Goal: Communication & Community: Connect with others

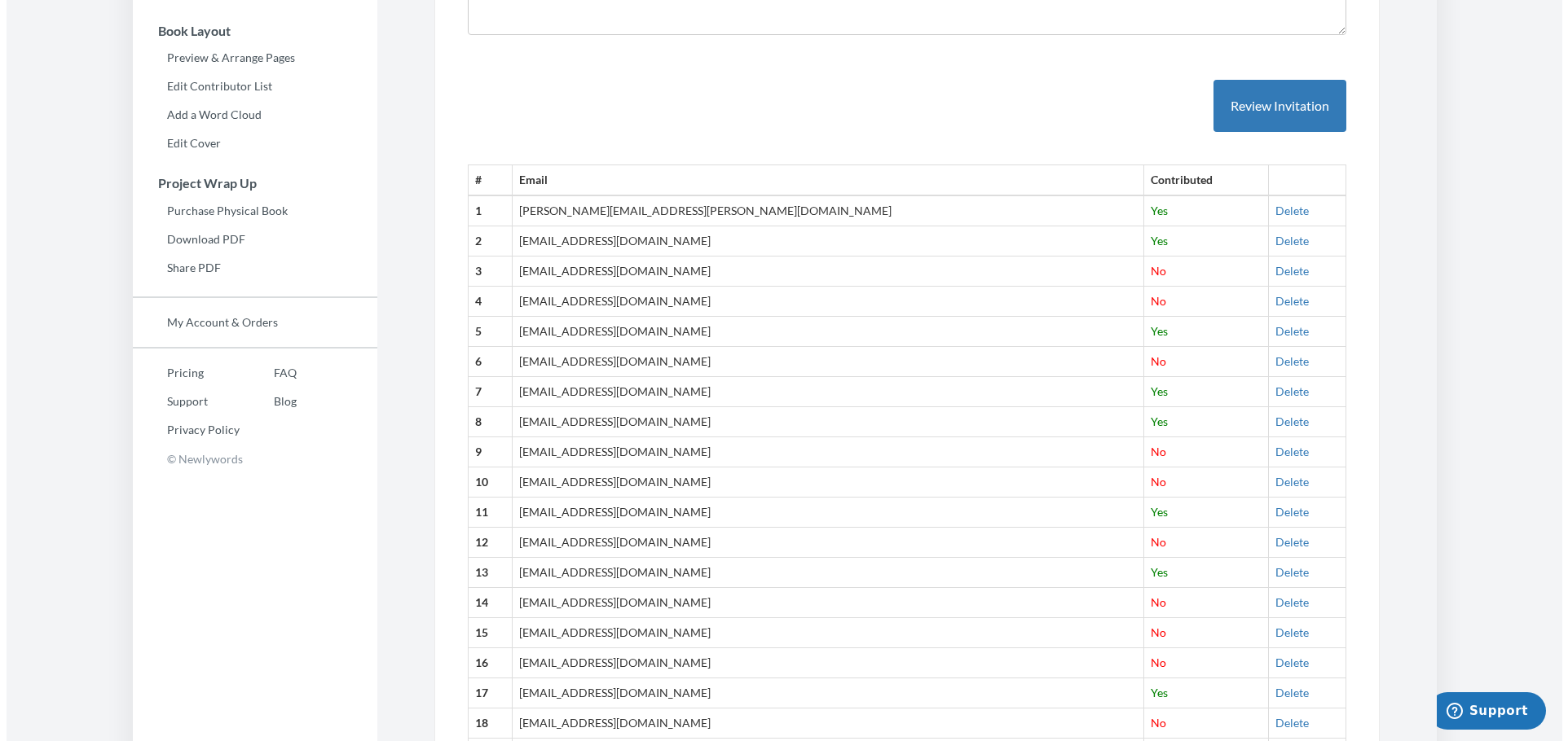
scroll to position [376, 0]
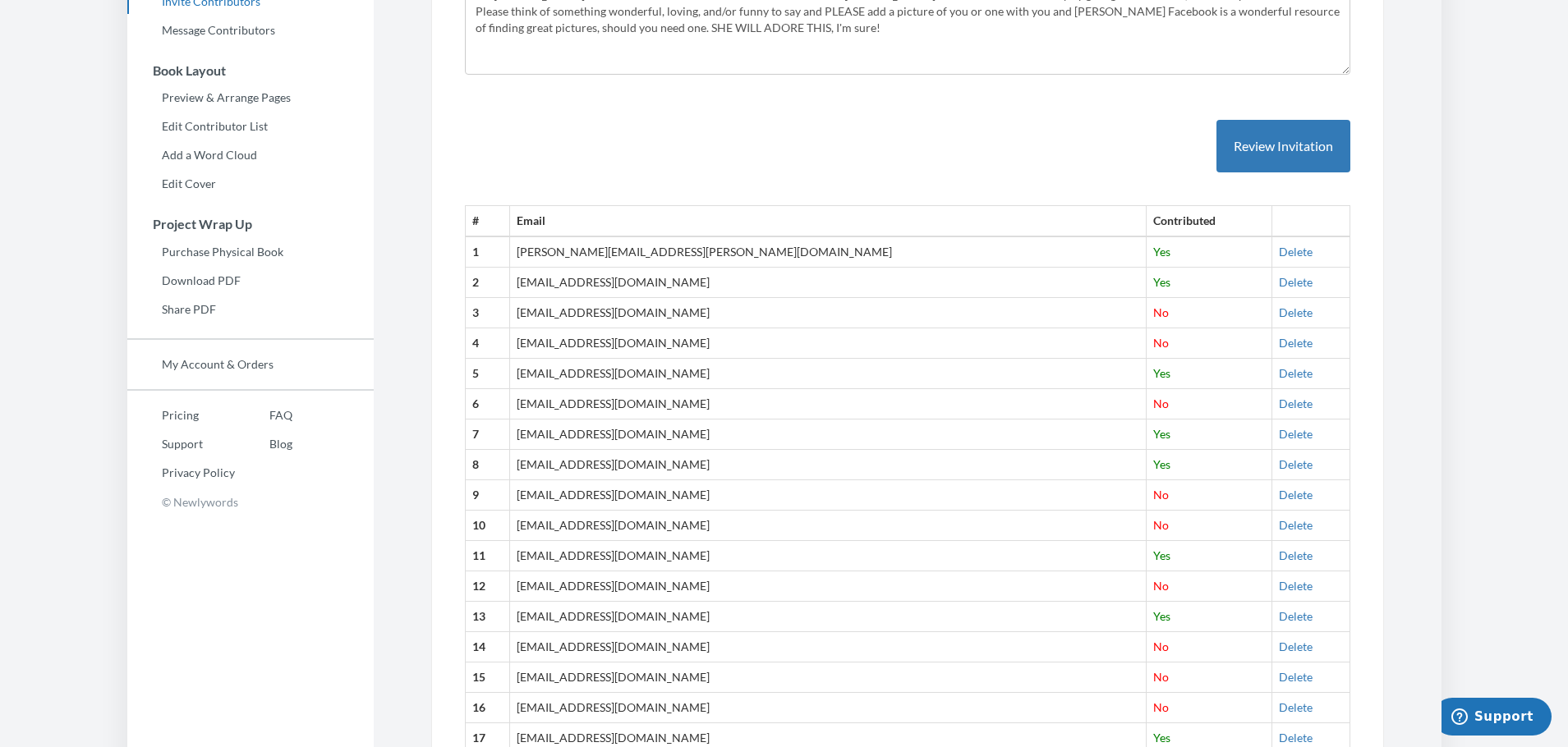
click at [646, 591] on td "[EMAIL_ADDRESS][DOMAIN_NAME]" at bounding box center [828, 586] width 637 height 30
click at [1154, 584] on span "No" at bounding box center [1161, 586] width 15 height 14
drag, startPoint x: 1069, startPoint y: 584, endPoint x: 1045, endPoint y: 585, distance: 24.0
click at [1147, 585] on td "No" at bounding box center [1210, 586] width 125 height 30
click at [1031, 596] on td "[EMAIL_ADDRESS][DOMAIN_NAME]" at bounding box center [828, 586] width 637 height 30
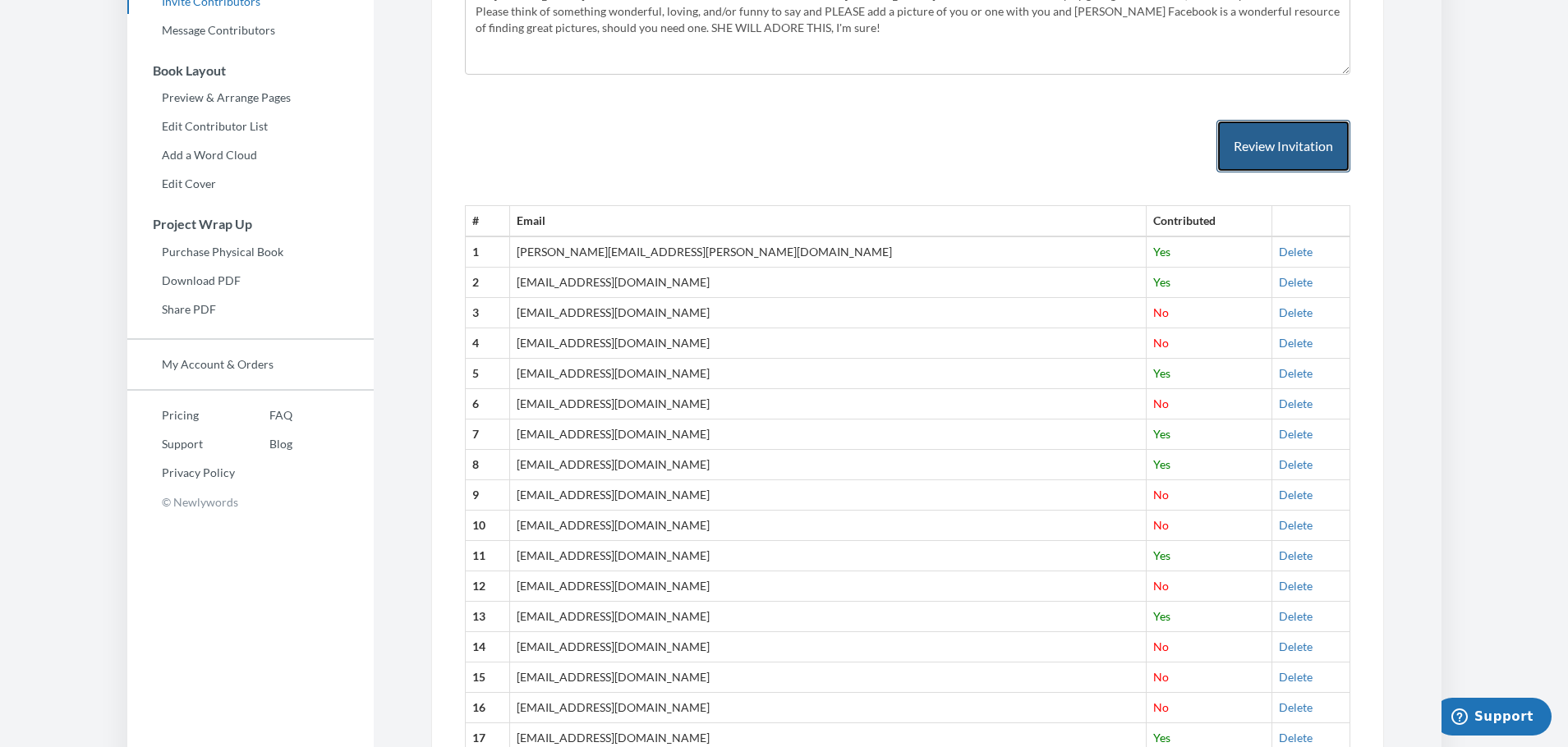
click at [1299, 135] on button "Review Invitation" at bounding box center [1283, 146] width 134 height 53
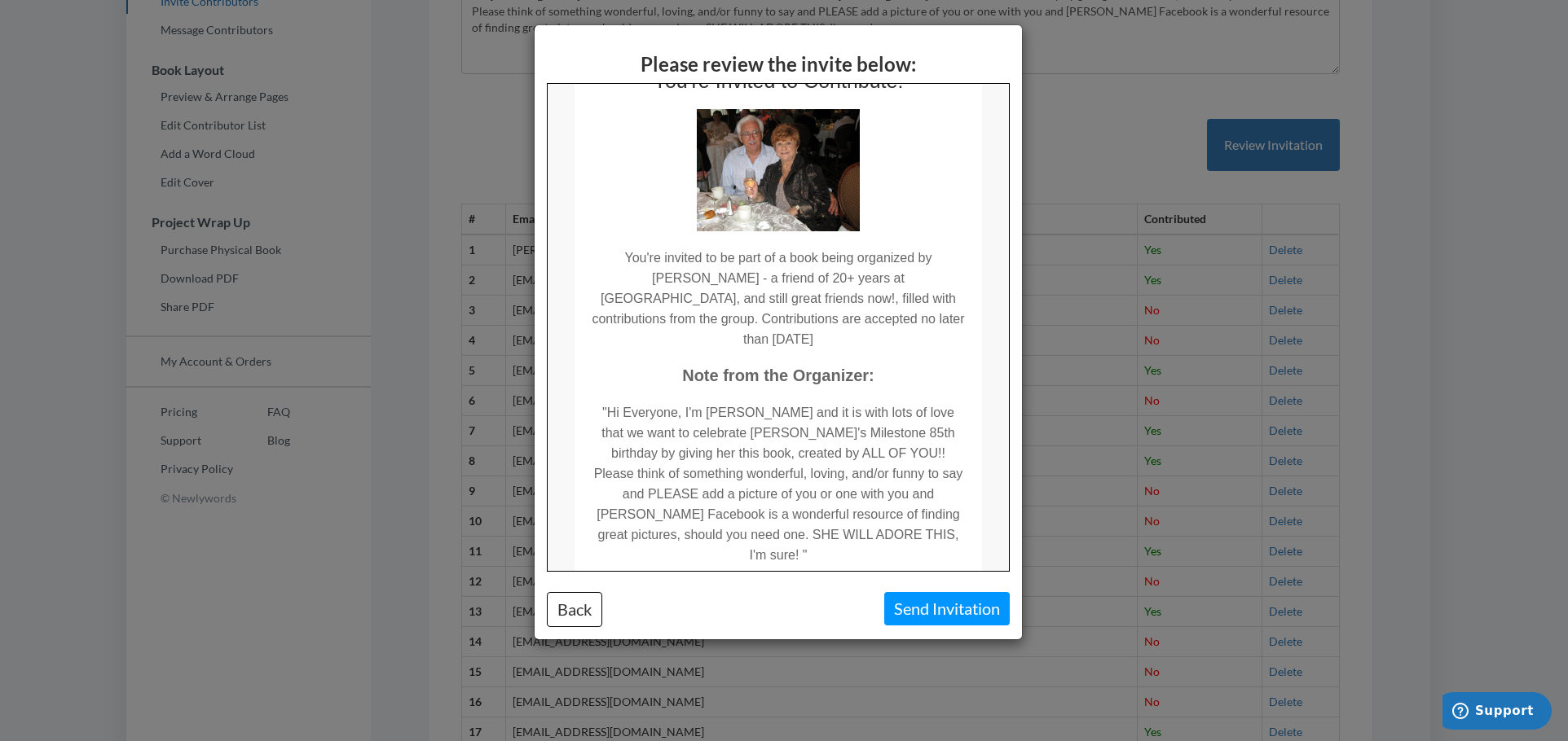
scroll to position [235, 0]
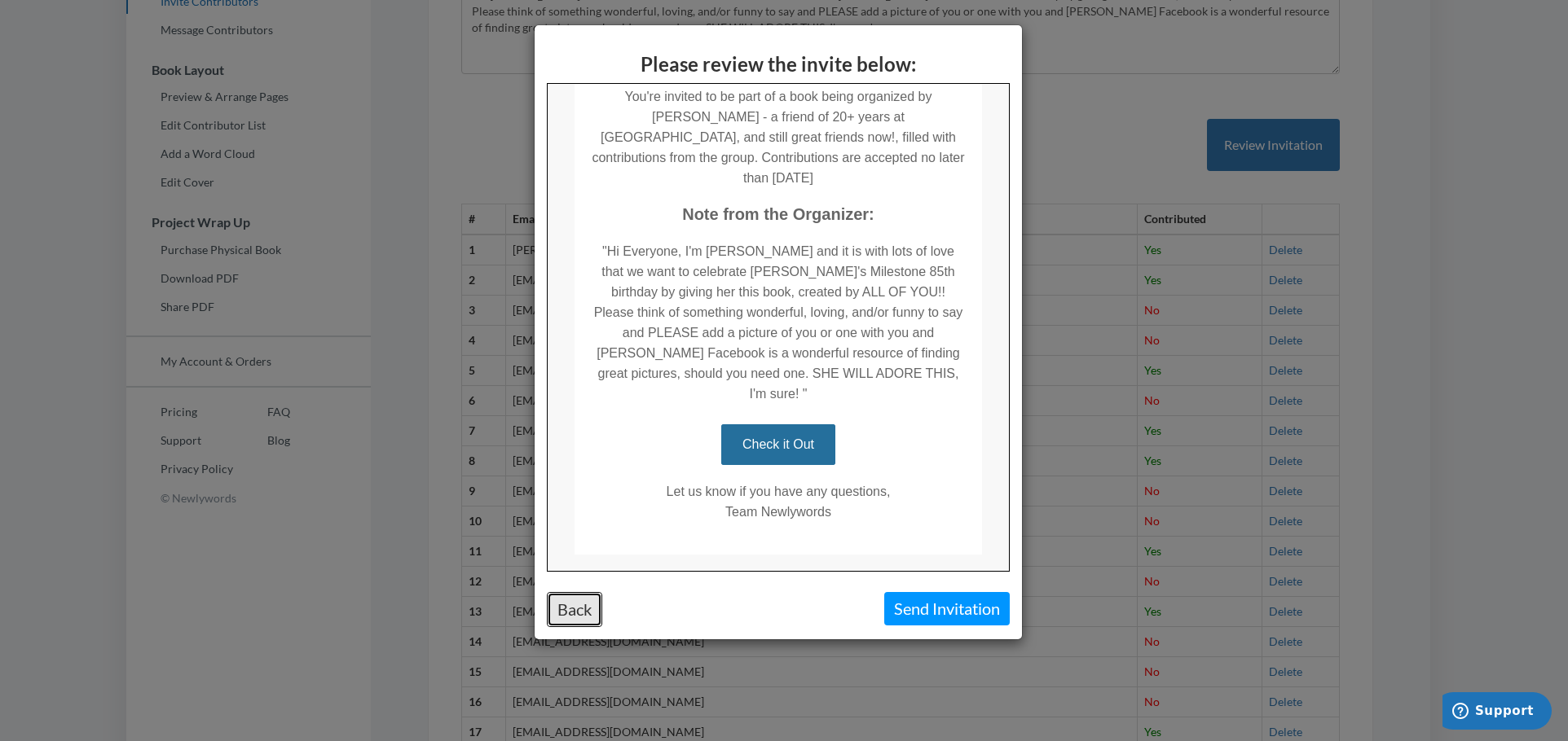
click at [569, 611] on button "Back" at bounding box center [574, 610] width 55 height 35
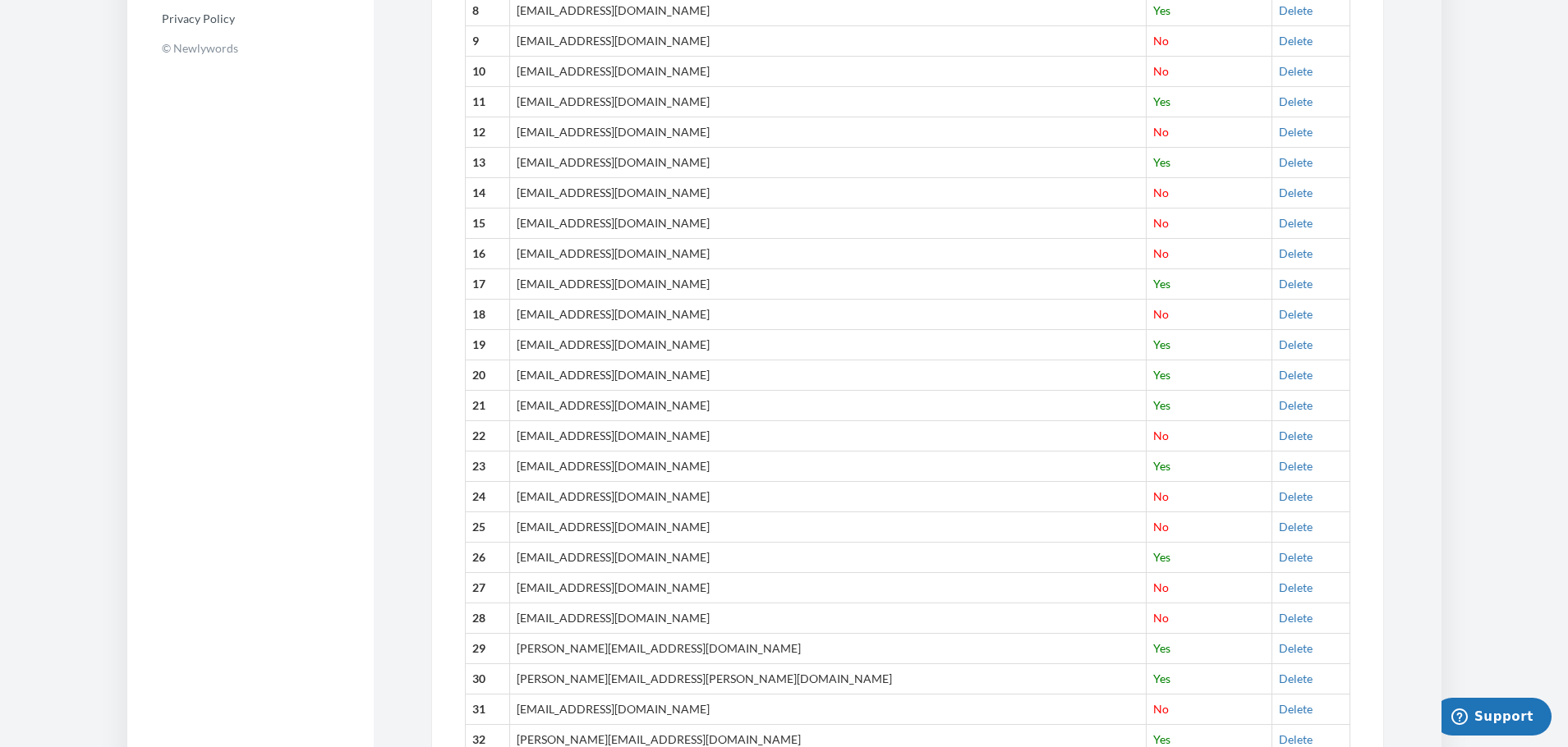
scroll to position [1064, 0]
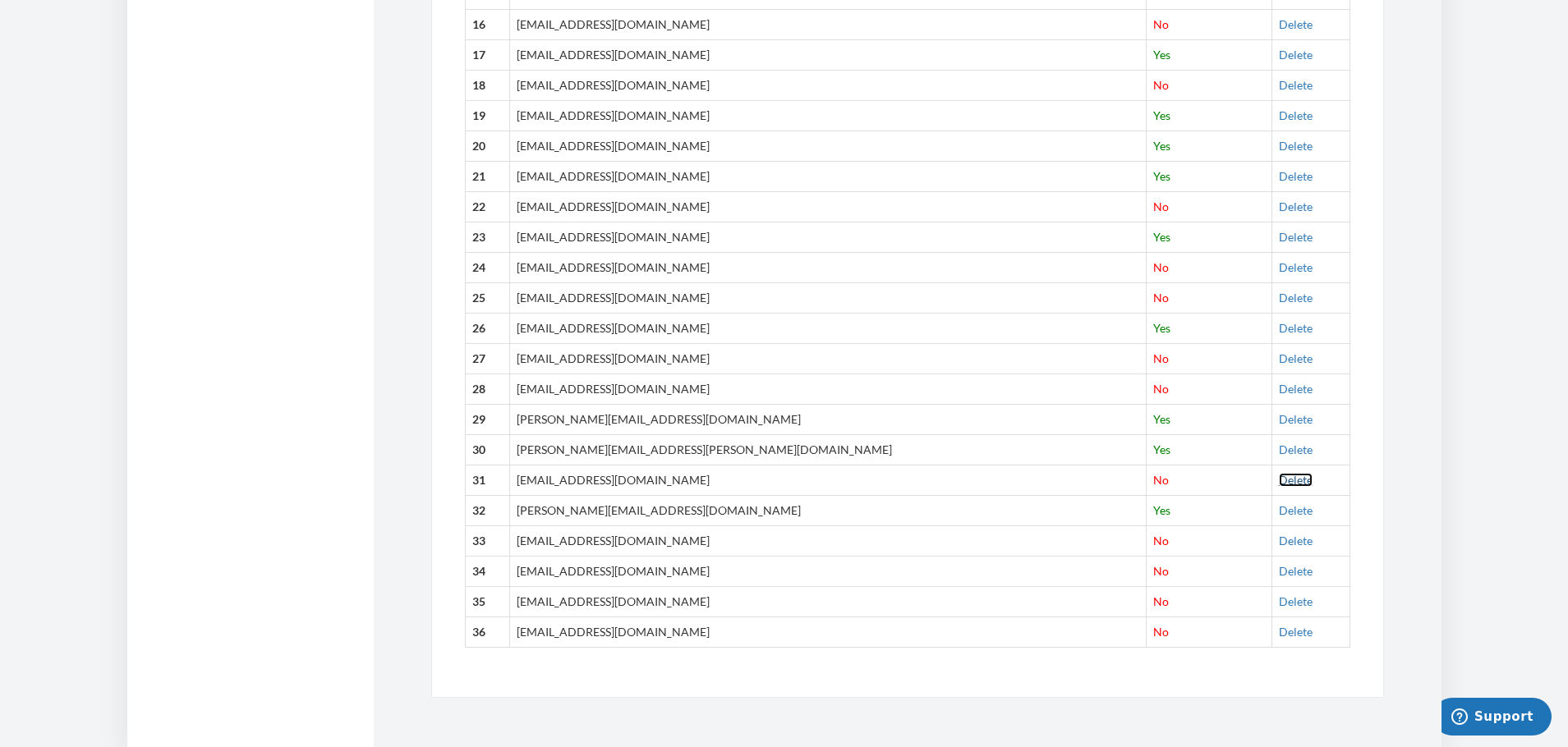
click at [1279, 480] on link "Delete" at bounding box center [1296, 480] width 34 height 14
click at [1147, 570] on td "No" at bounding box center [1210, 571] width 125 height 30
drag, startPoint x: 528, startPoint y: 569, endPoint x: 688, endPoint y: 602, distance: 163.4
click at [688, 602] on tbody "1 millie.moncada@gmail.com Yes Delete 2 dalejsobel@gmail.com Yes Delete 3 prinj…" at bounding box center [907, 115] width 885 height 1064
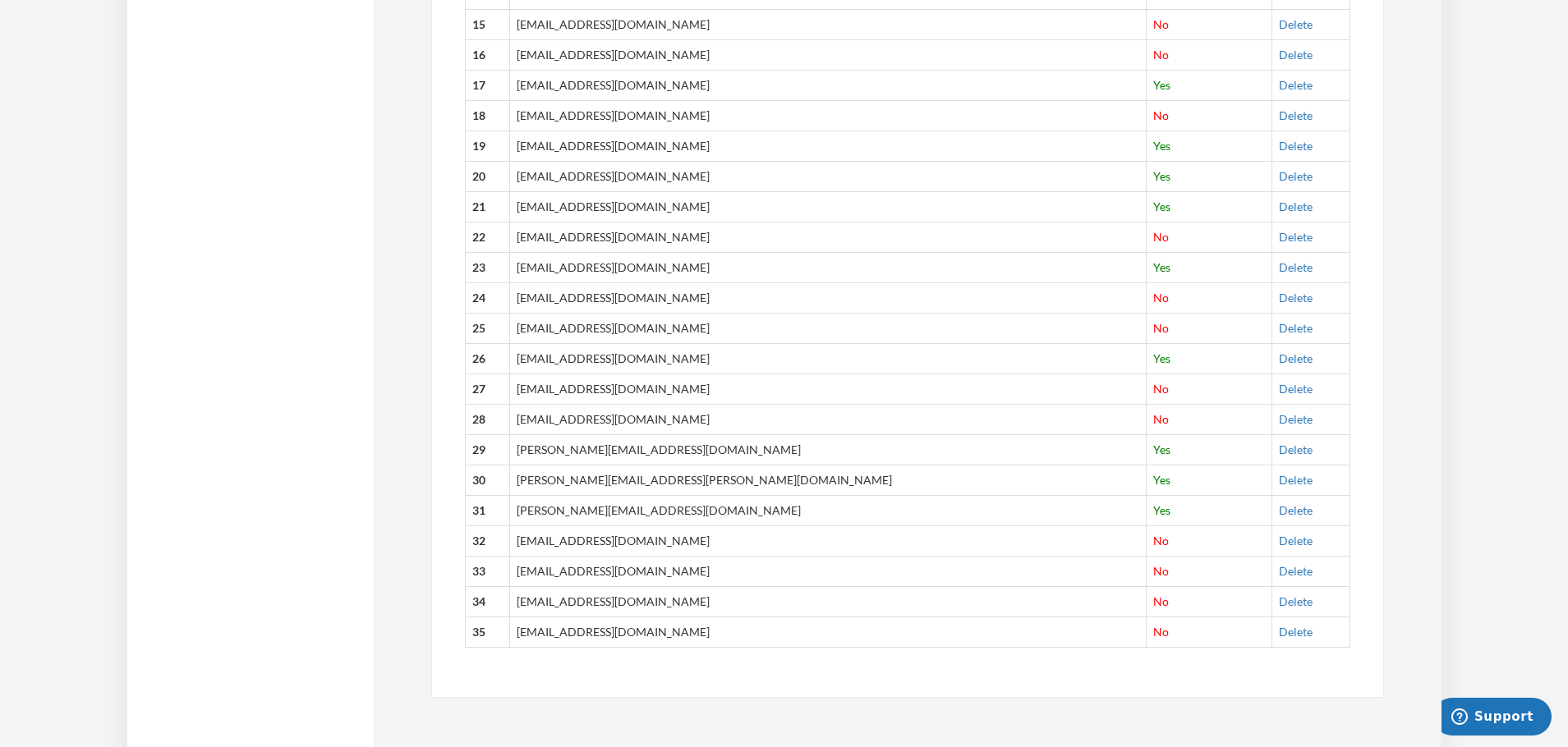
copy tbody "rbenezra@bellsouth.net No Delete 34 mbenezra@bellsouth.net"
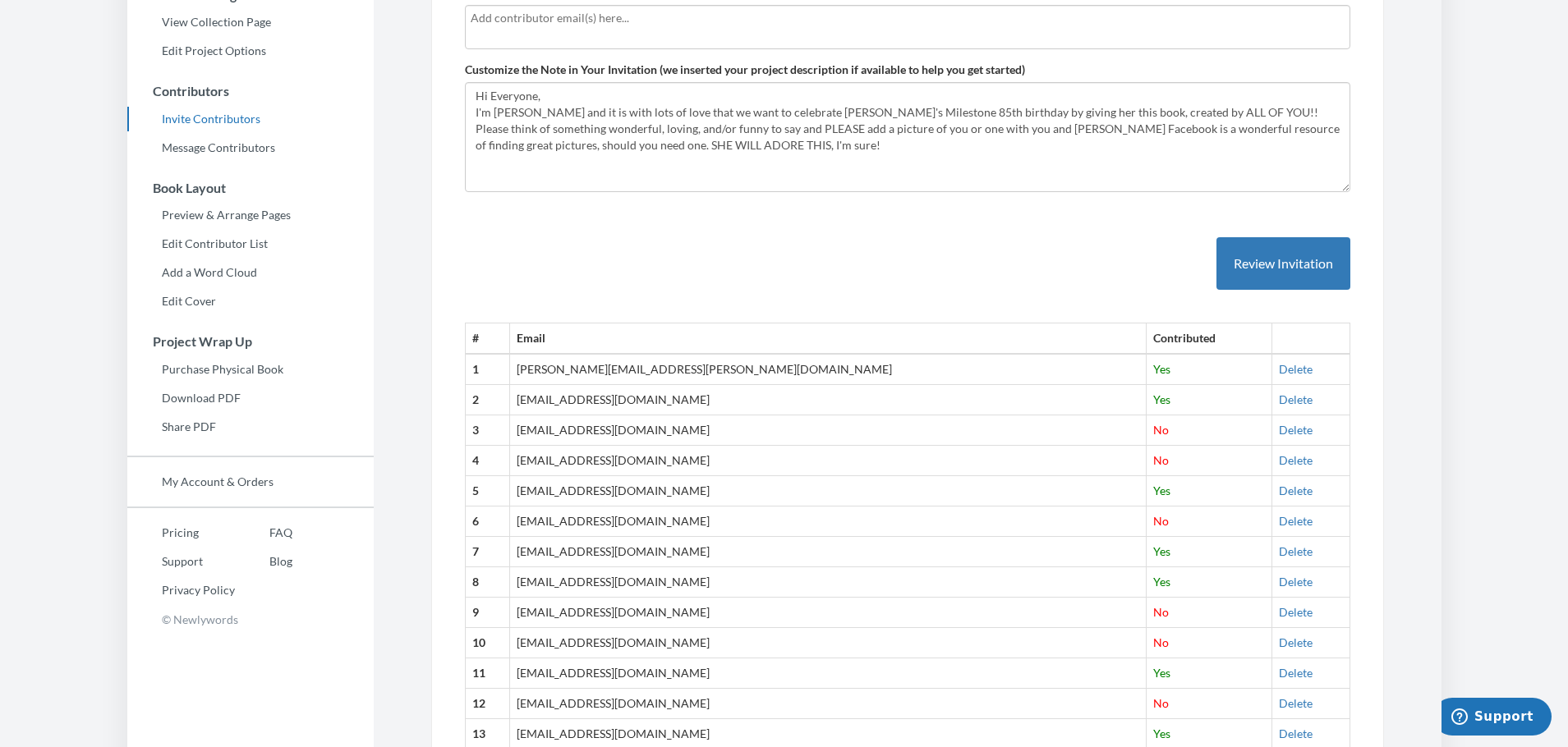
scroll to position [411, 0]
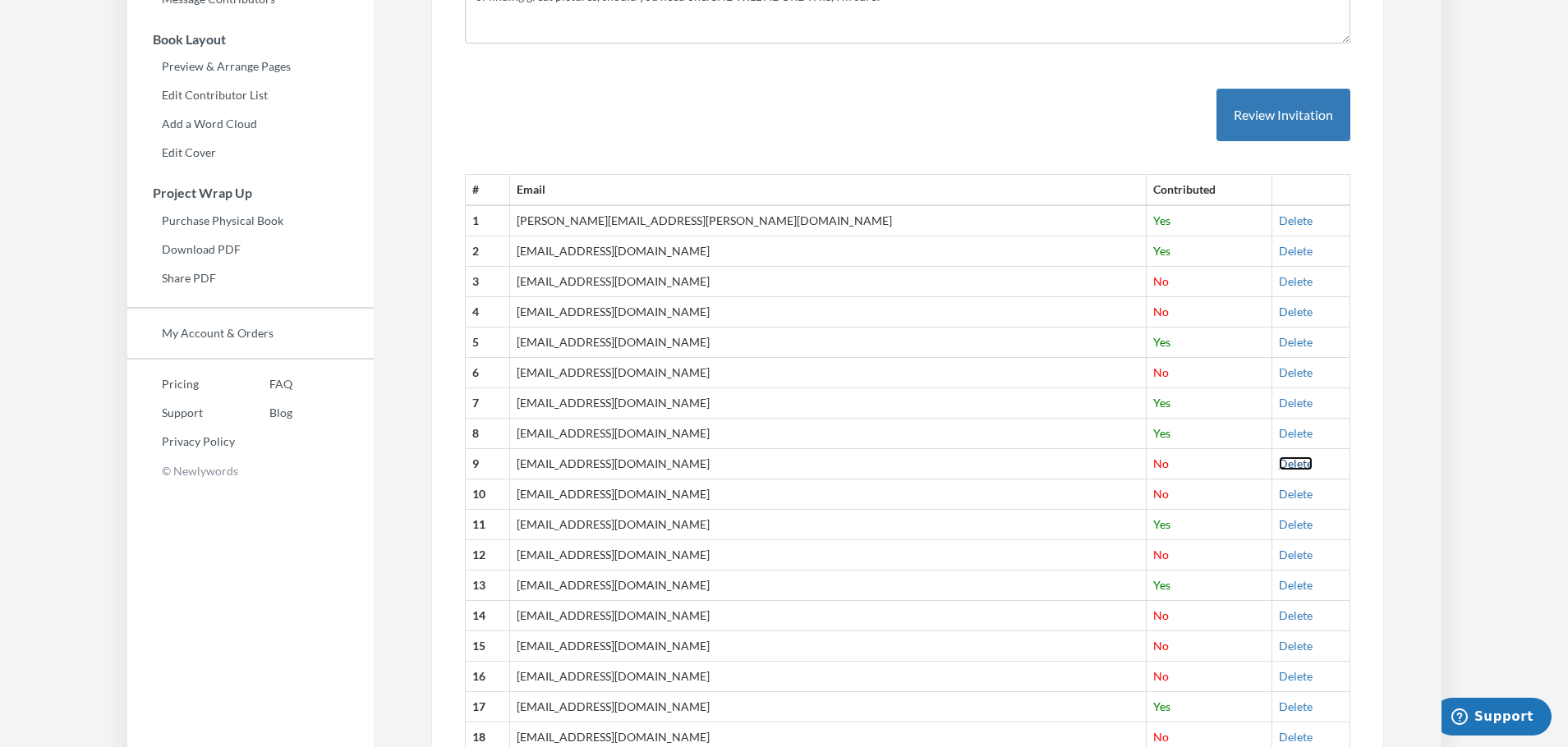
drag, startPoint x: 1247, startPoint y: 464, endPoint x: 938, endPoint y: 81, distance: 492.1
click at [1279, 464] on link "Delete" at bounding box center [1296, 463] width 34 height 14
drag, startPoint x: 669, startPoint y: 462, endPoint x: 537, endPoint y: 465, distance: 132.0
click at [537, 465] on td "[EMAIL_ADDRESS][DOMAIN_NAME]" at bounding box center [828, 465] width 637 height 30
copy td "[EMAIL_ADDRESS][DOMAIN_NAME]"
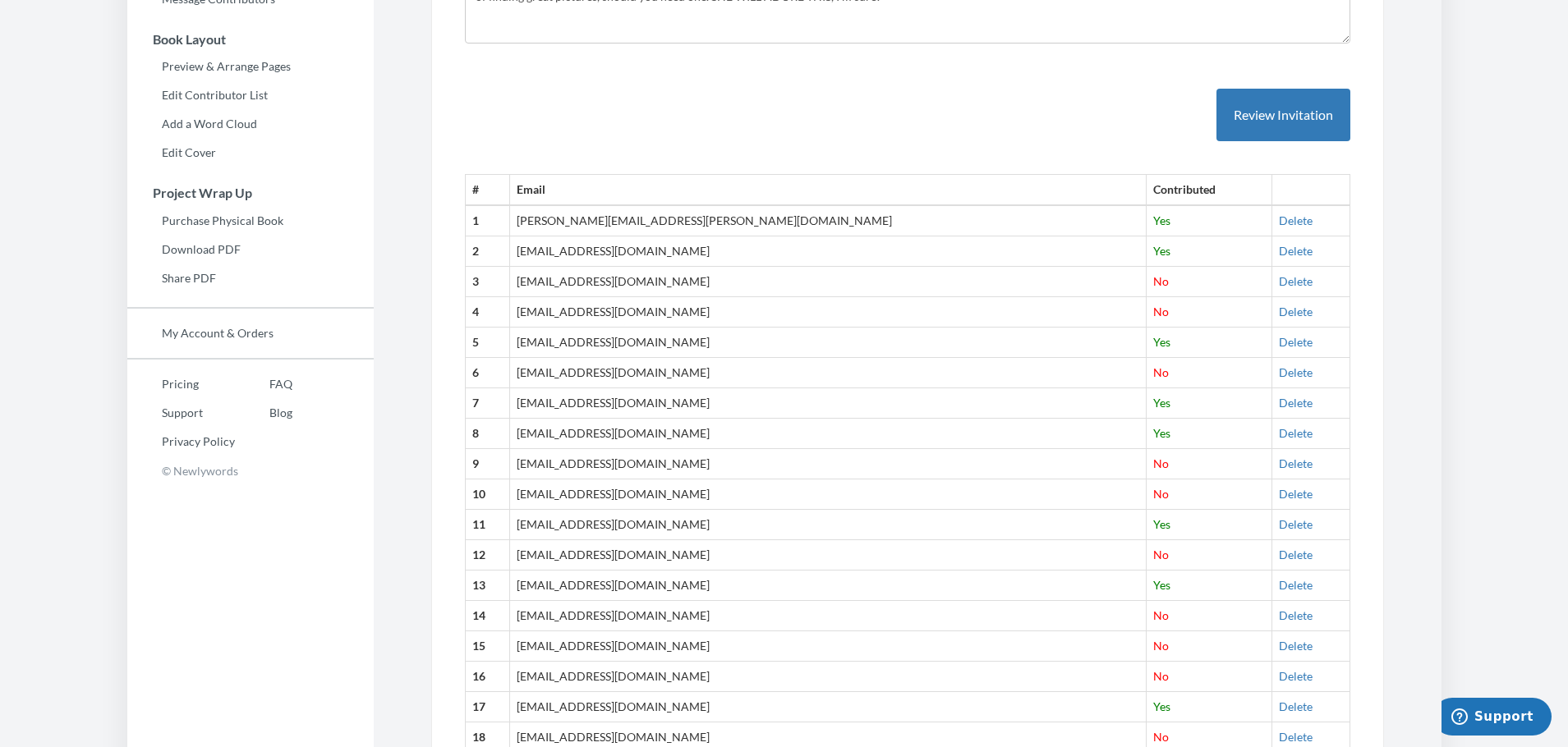
drag, startPoint x: 744, startPoint y: 491, endPoint x: 542, endPoint y: 493, distance: 202.0
click at [542, 493] on td "[EMAIL_ADDRESS][DOMAIN_NAME]" at bounding box center [828, 495] width 637 height 30
copy td "[EMAIL_ADDRESS][DOMAIN_NAME]"
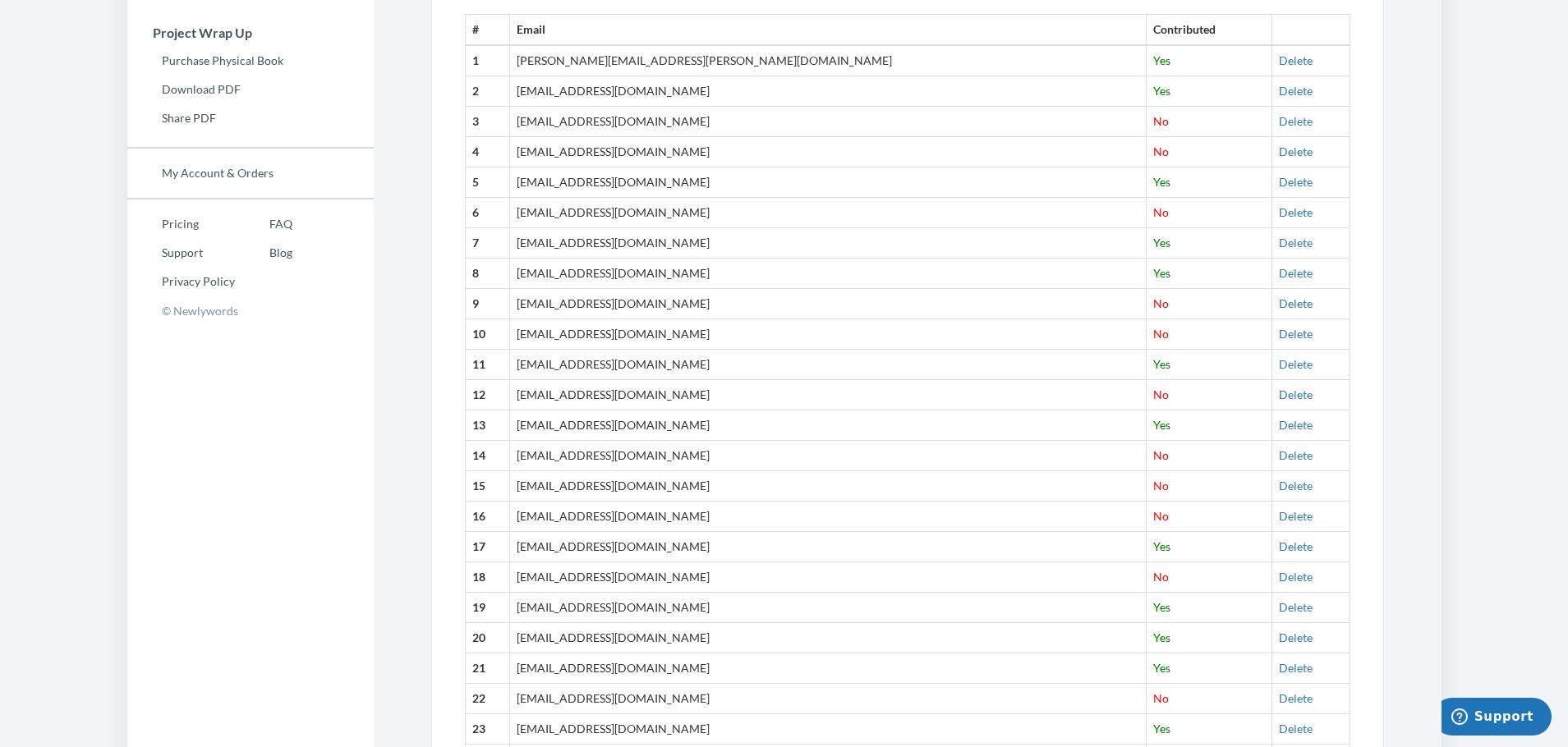
scroll to position [684, 0]
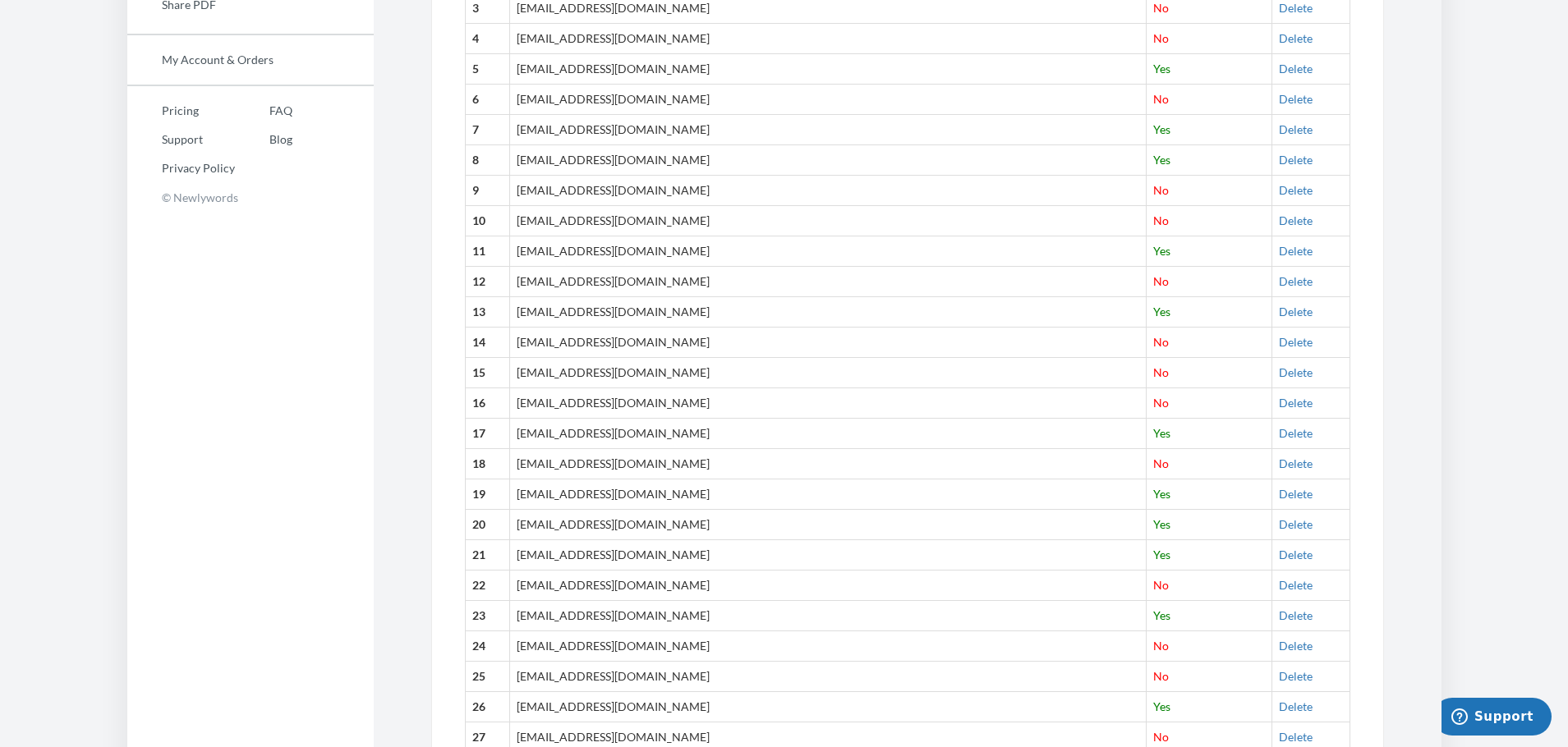
drag, startPoint x: 649, startPoint y: 277, endPoint x: 538, endPoint y: 279, distance: 111.0
click at [538, 279] on td "[EMAIL_ADDRESS][DOMAIN_NAME]" at bounding box center [828, 282] width 637 height 30
copy td "[EMAIL_ADDRESS][DOMAIN_NAME]"
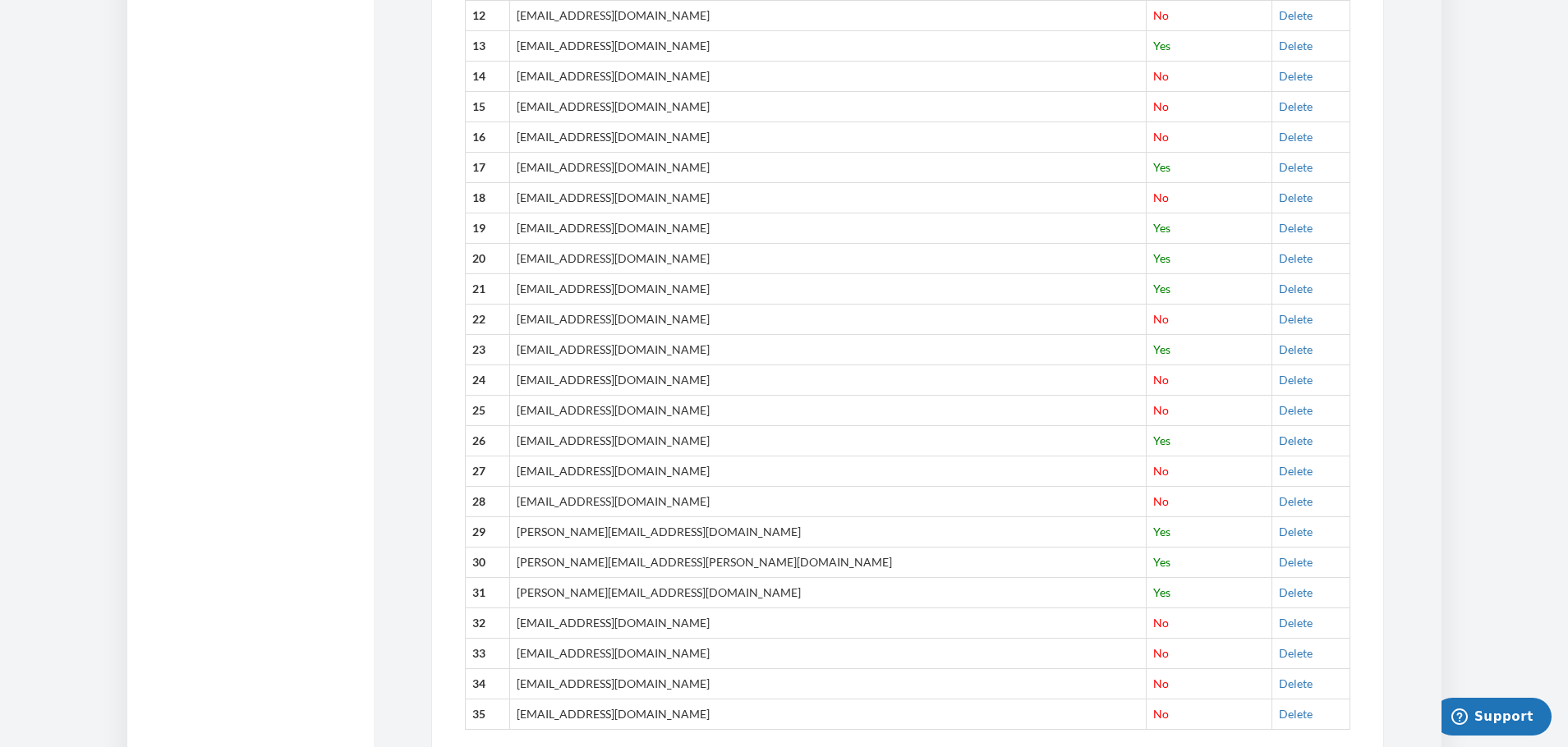
scroll to position [958, 0]
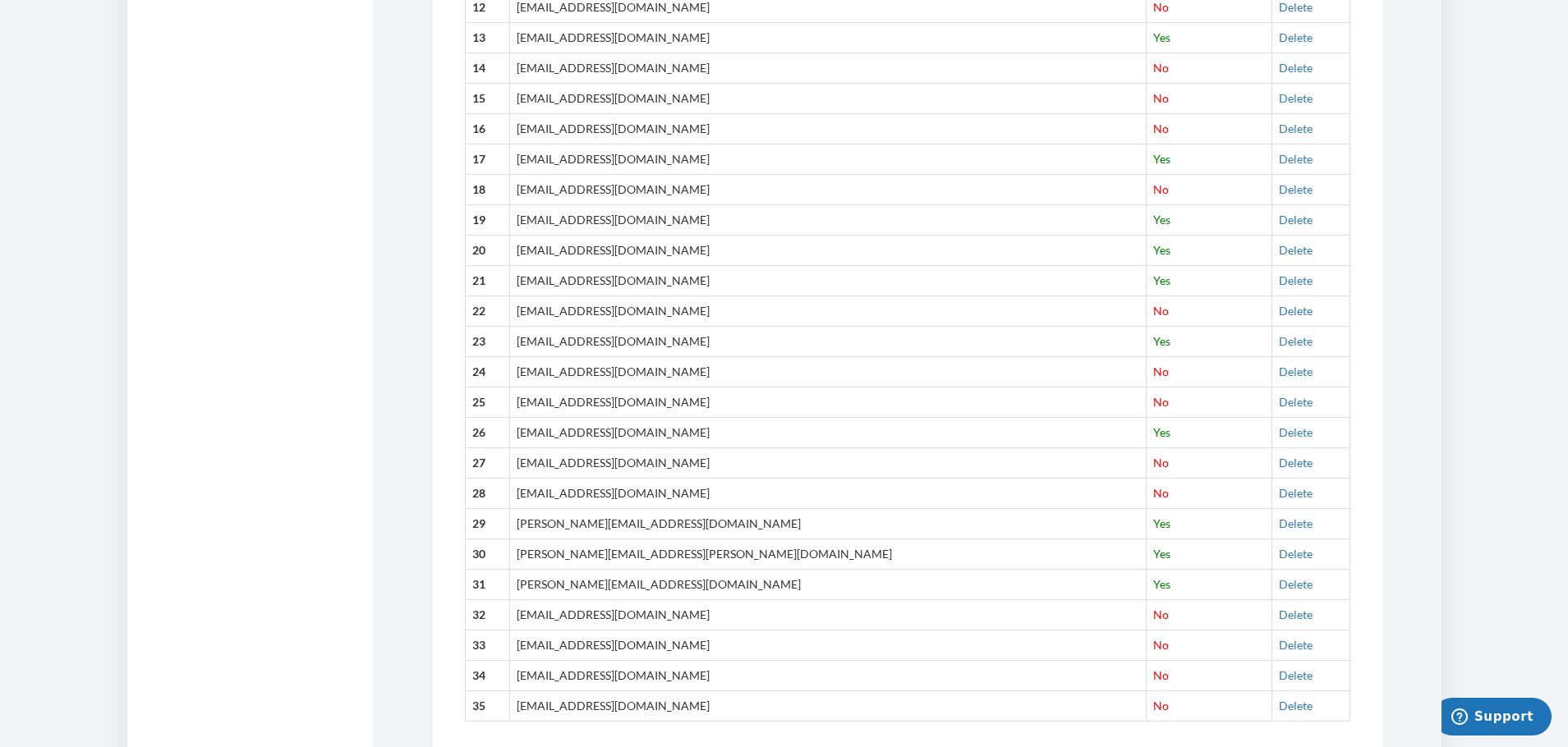
drag, startPoint x: 672, startPoint y: 467, endPoint x: 541, endPoint y: 466, distance: 131.0
click at [541, 466] on td "brendacr39@gmail.com" at bounding box center [828, 463] width 637 height 30
copy td "brendacr39@gmail.com"
drag, startPoint x: 1265, startPoint y: 460, endPoint x: 865, endPoint y: 67, distance: 560.8
click at [1279, 460] on link "Delete" at bounding box center [1296, 462] width 34 height 14
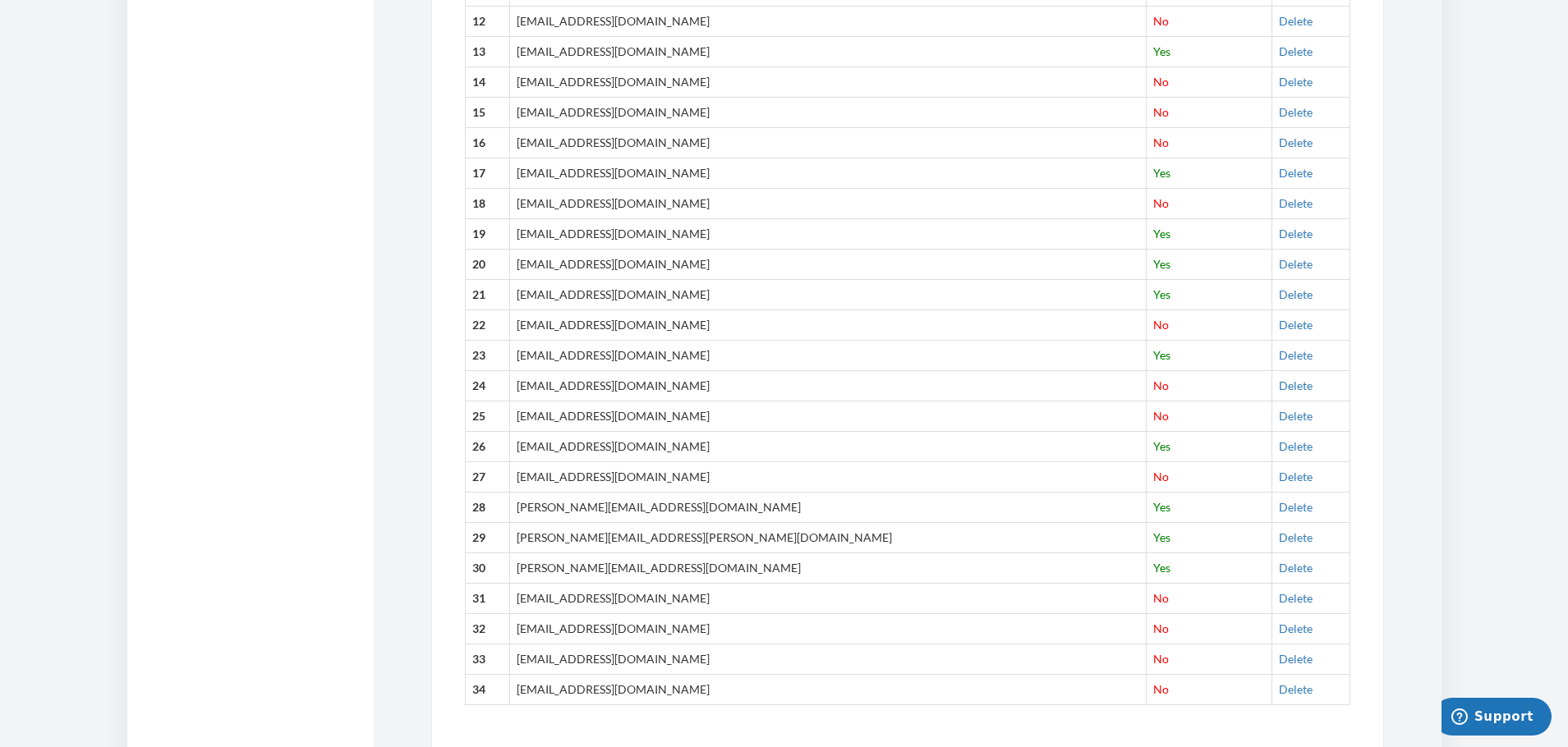
scroll to position [1003, 0]
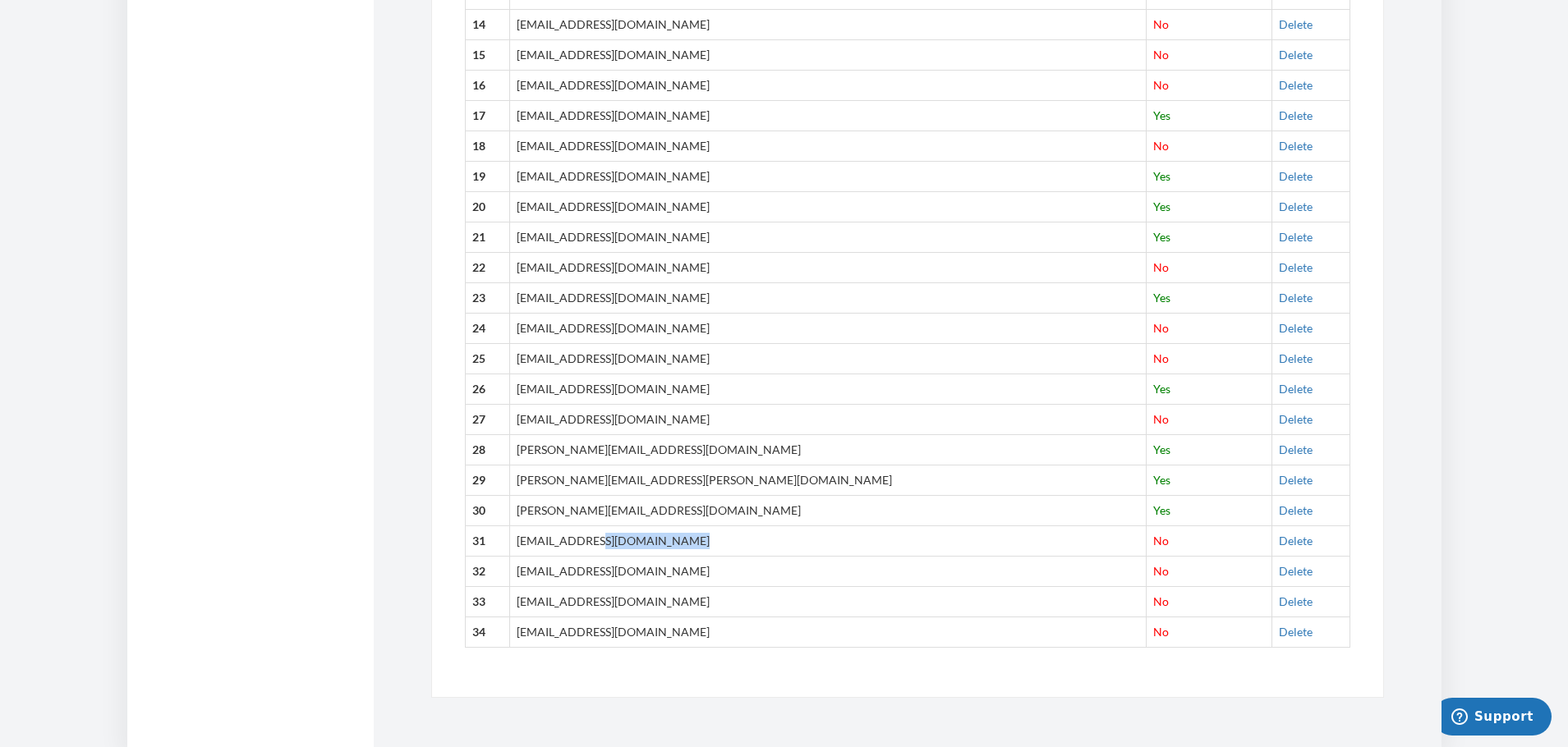
drag, startPoint x: 670, startPoint y: 539, endPoint x: 538, endPoint y: 540, distance: 132.0
click at [538, 540] on td "[EMAIL_ADDRESS][DOMAIN_NAME]" at bounding box center [828, 541] width 637 height 30
copy td "[EMAIL_ADDRESS][DOMAIN_NAME]"
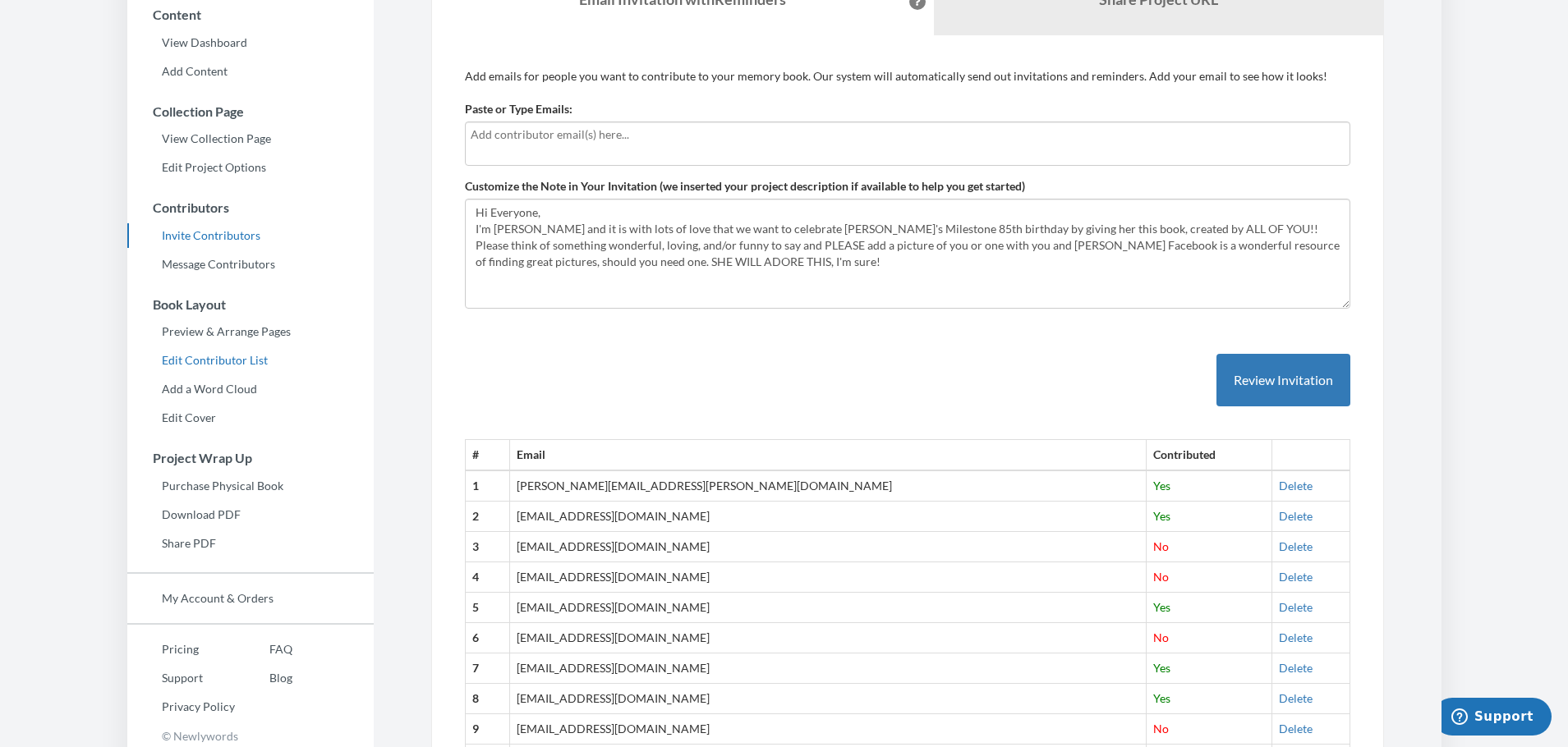
scroll to position [0, 0]
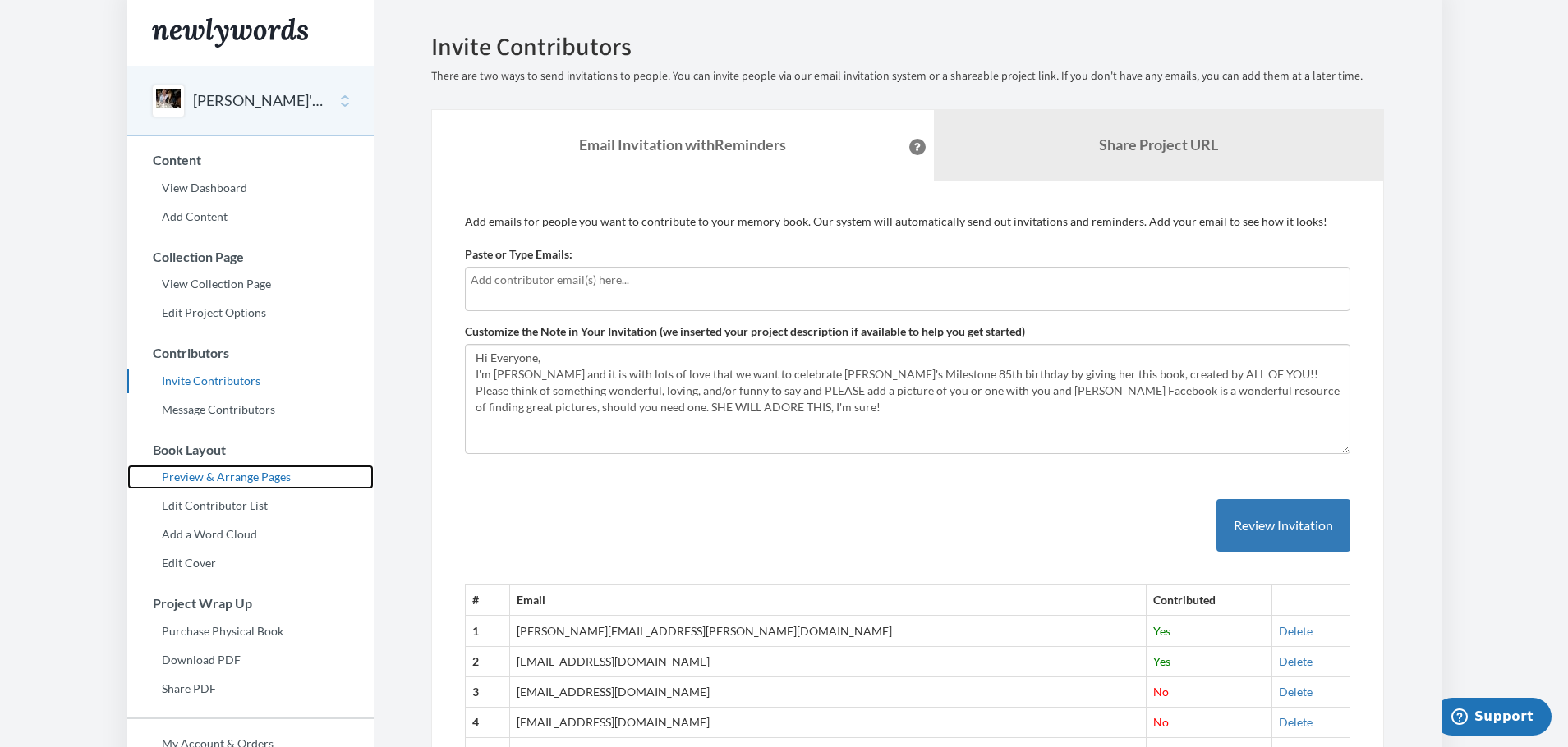
click at [281, 475] on link "Preview & Arrange Pages" at bounding box center [251, 477] width 247 height 25
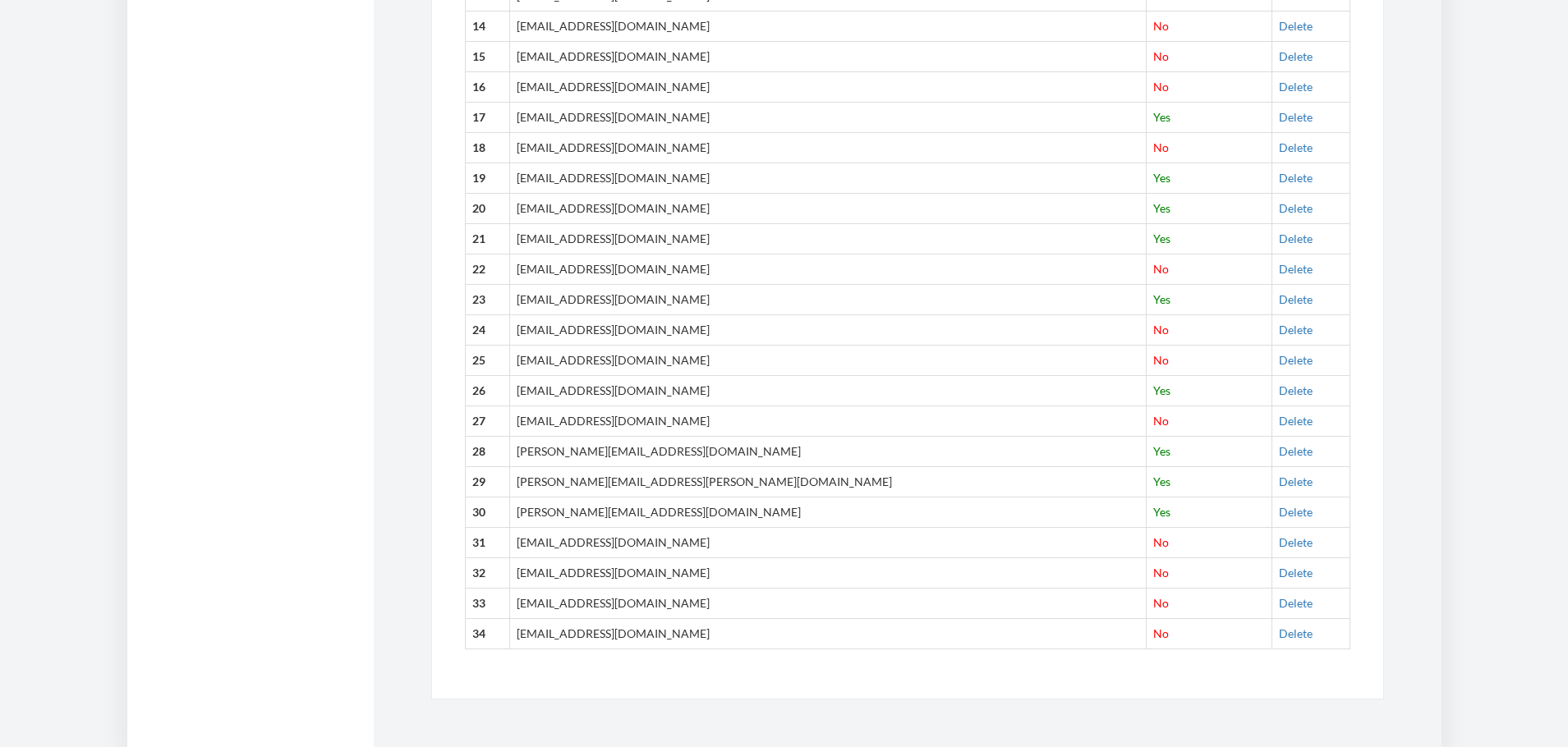
scroll to position [1003, 0]
drag, startPoint x: 658, startPoint y: 539, endPoint x: 537, endPoint y: 534, distance: 121.1
click at [537, 534] on td "[EMAIL_ADDRESS][DOMAIN_NAME]" at bounding box center [828, 541] width 637 height 30
copy td "[EMAIL_ADDRESS][DOMAIN_NAME]"
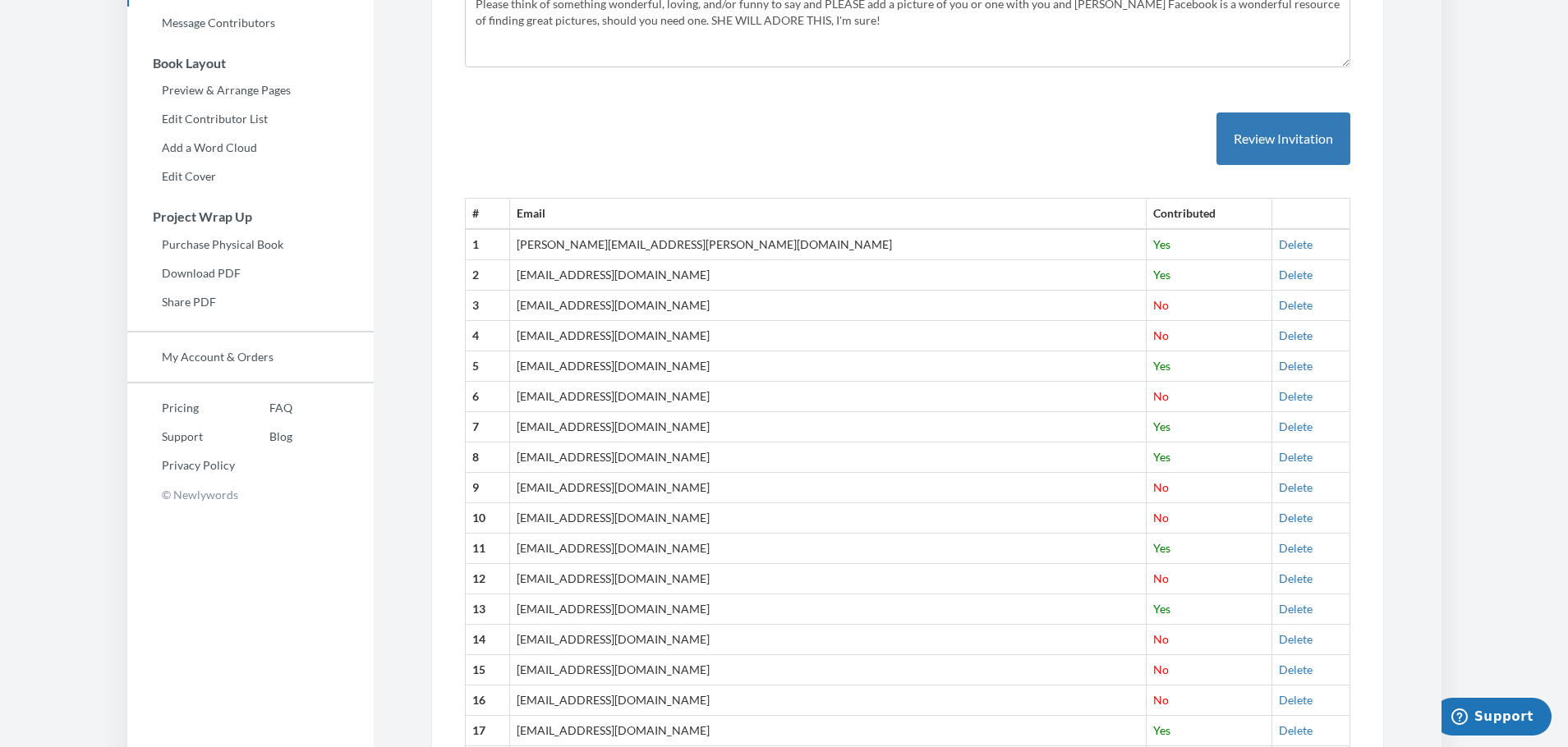
scroll to position [319, 0]
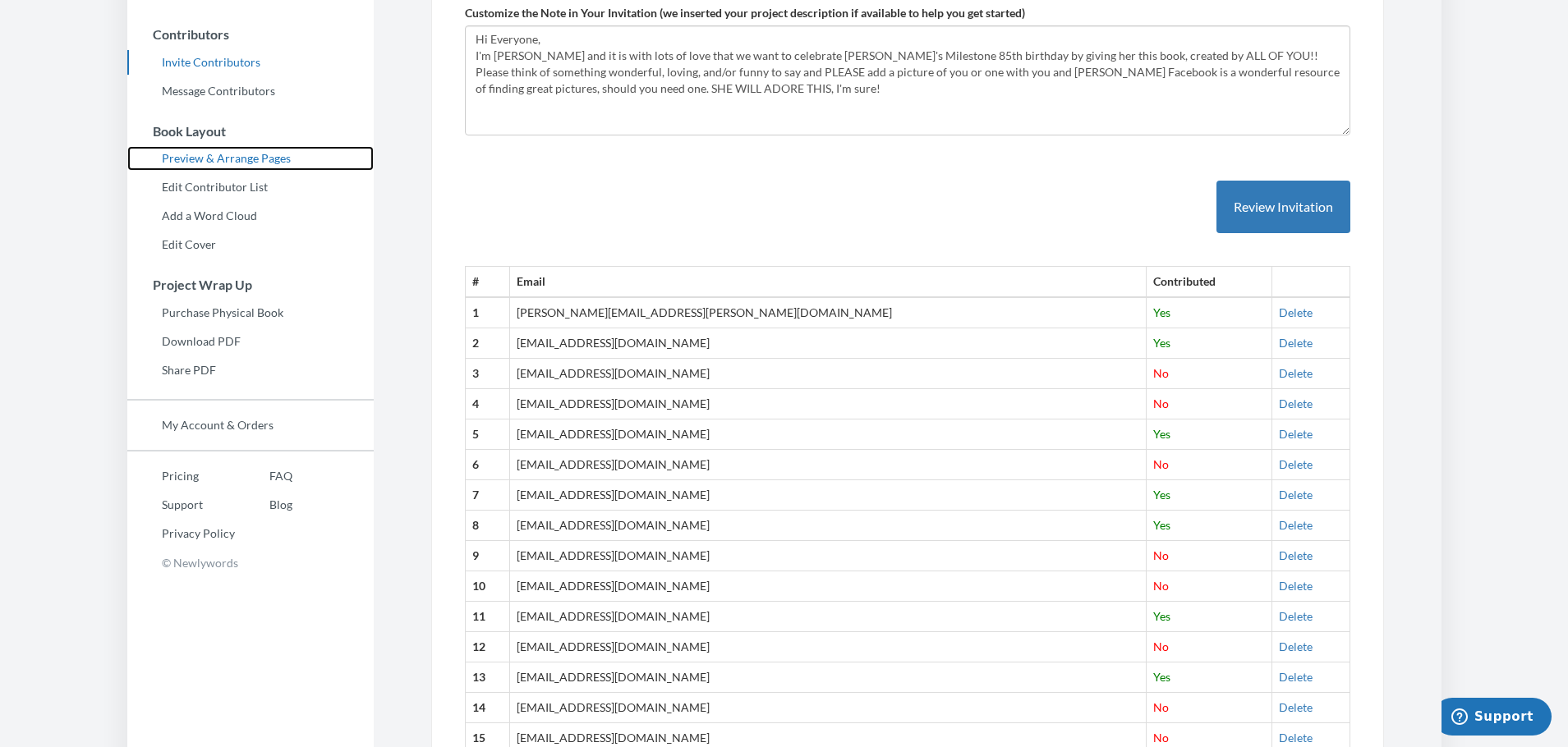
click at [277, 154] on link "Preview & Arrange Pages" at bounding box center [251, 158] width 247 height 25
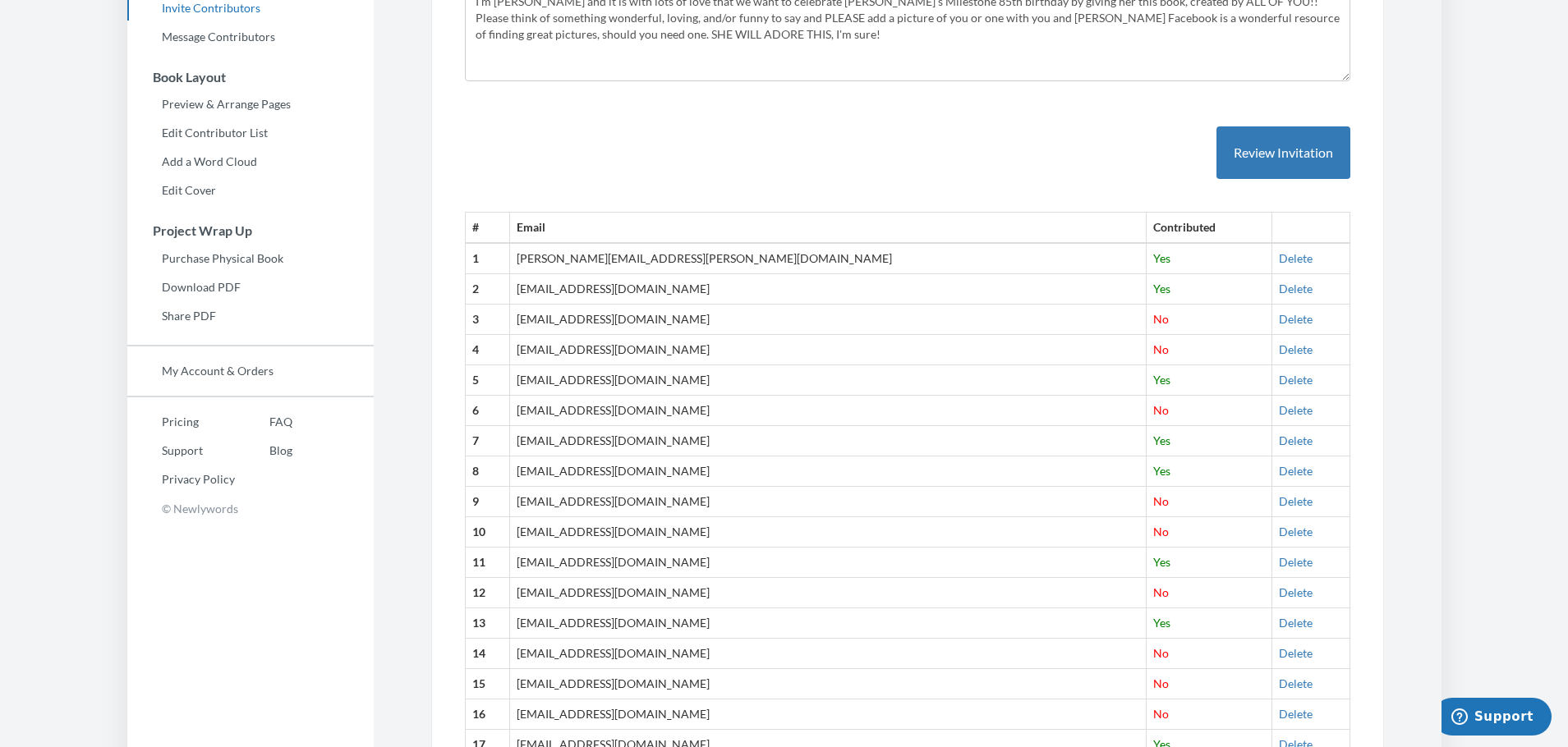
scroll to position [548, 0]
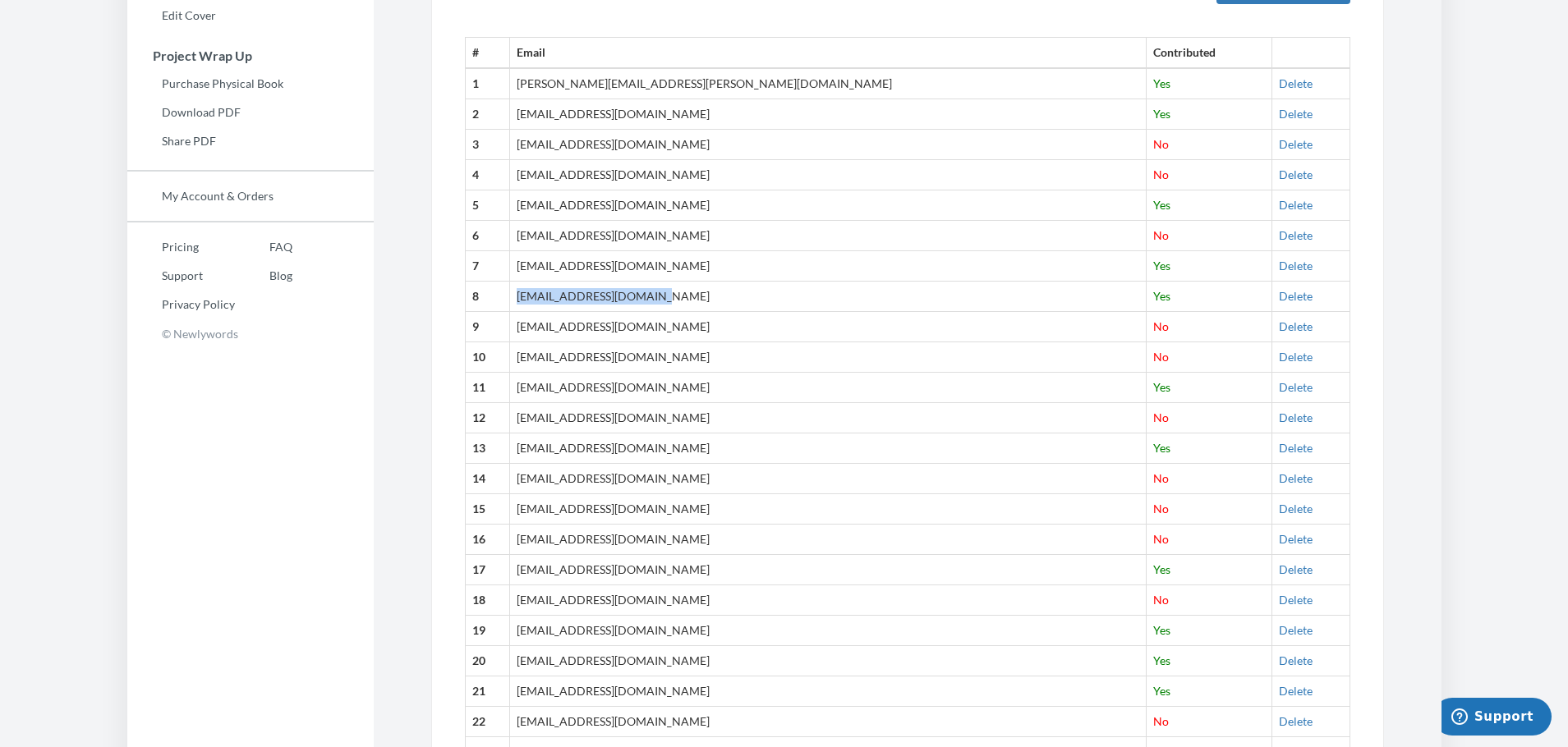
drag, startPoint x: 686, startPoint y: 300, endPoint x: 541, endPoint y: 302, distance: 145.0
click at [541, 302] on td "[EMAIL_ADDRESS][DOMAIN_NAME]" at bounding box center [828, 297] width 637 height 30
copy td "[EMAIL_ADDRESS][DOMAIN_NAME]"
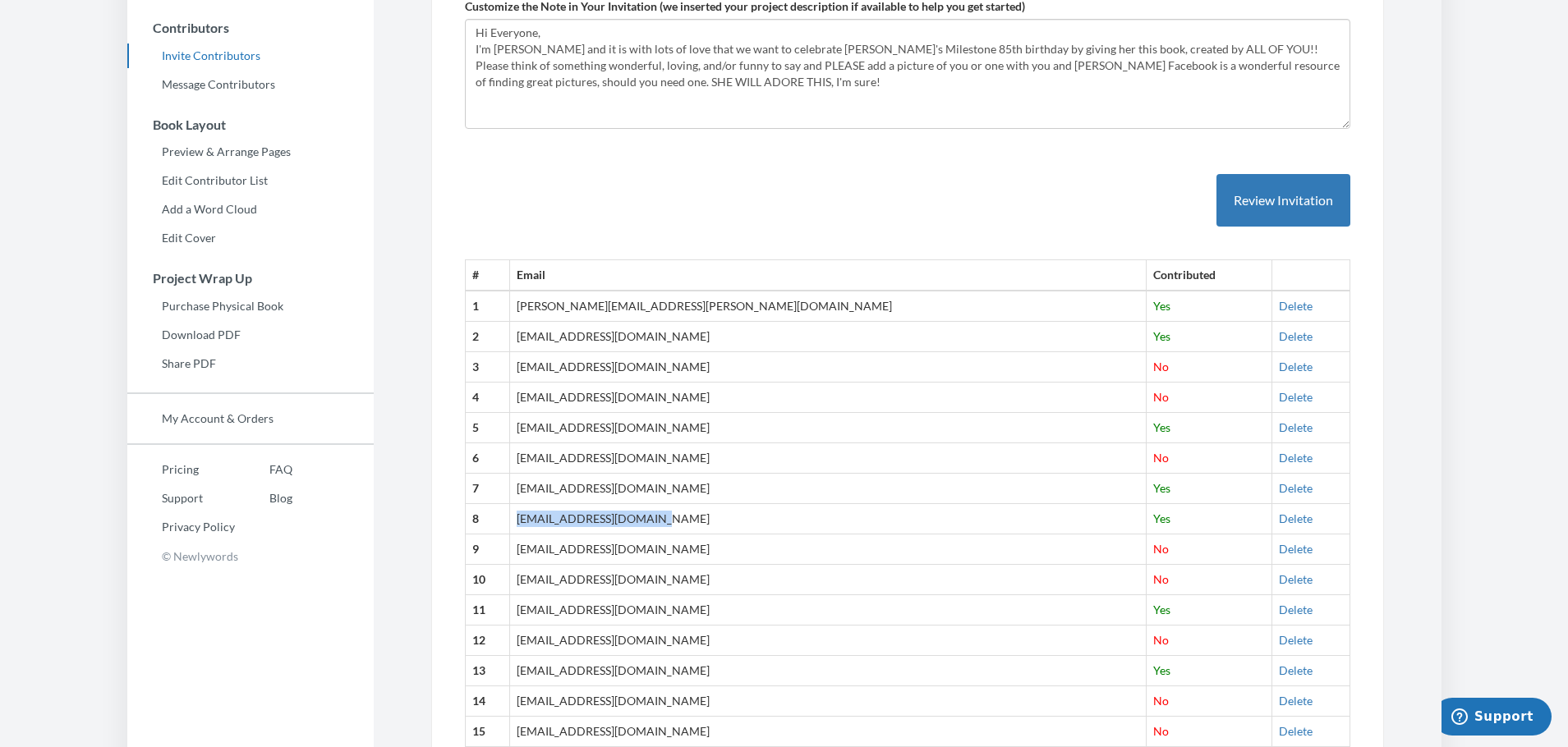
scroll to position [182, 0]
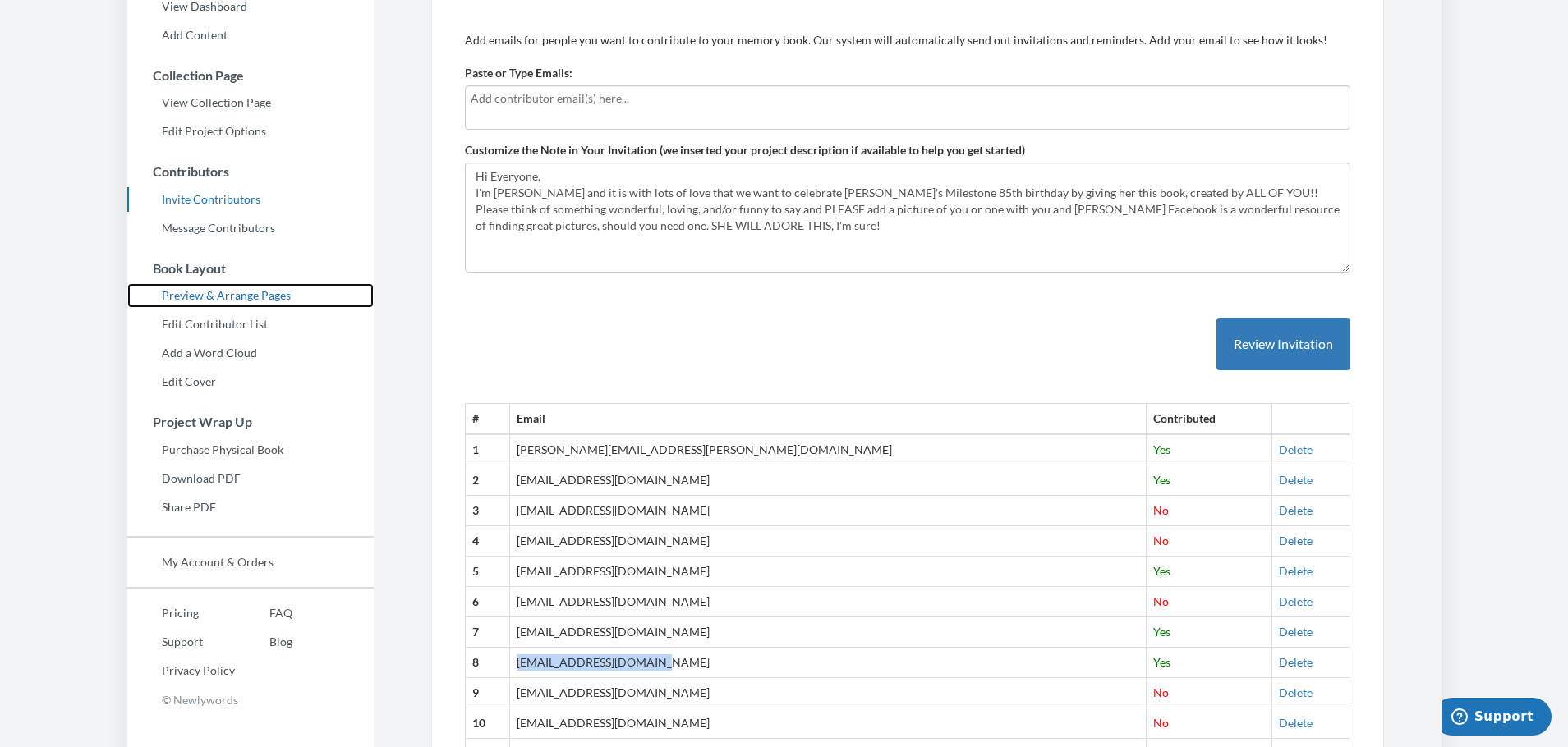
click at [277, 295] on link "Preview & Arrange Pages" at bounding box center [251, 295] width 247 height 25
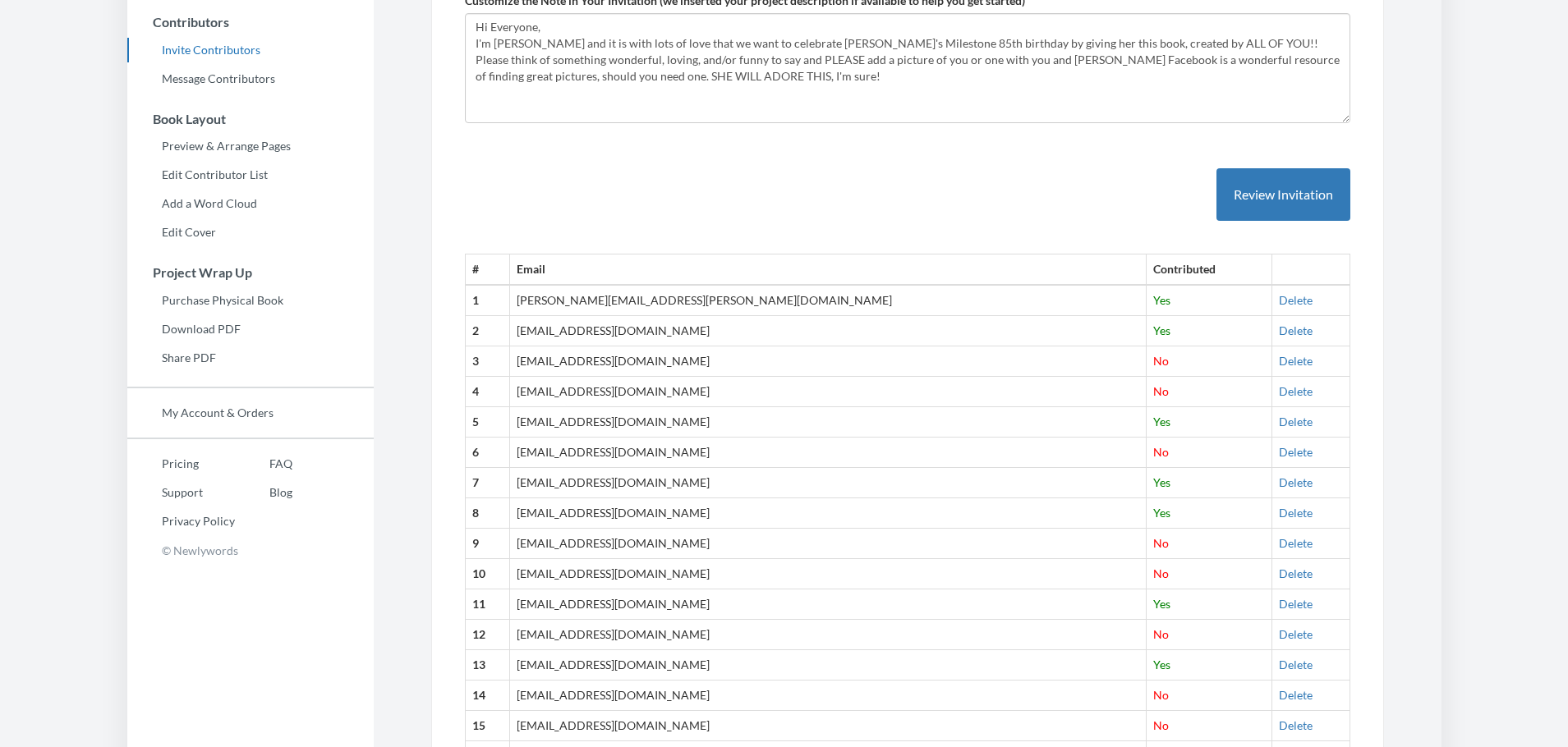
scroll to position [455, 0]
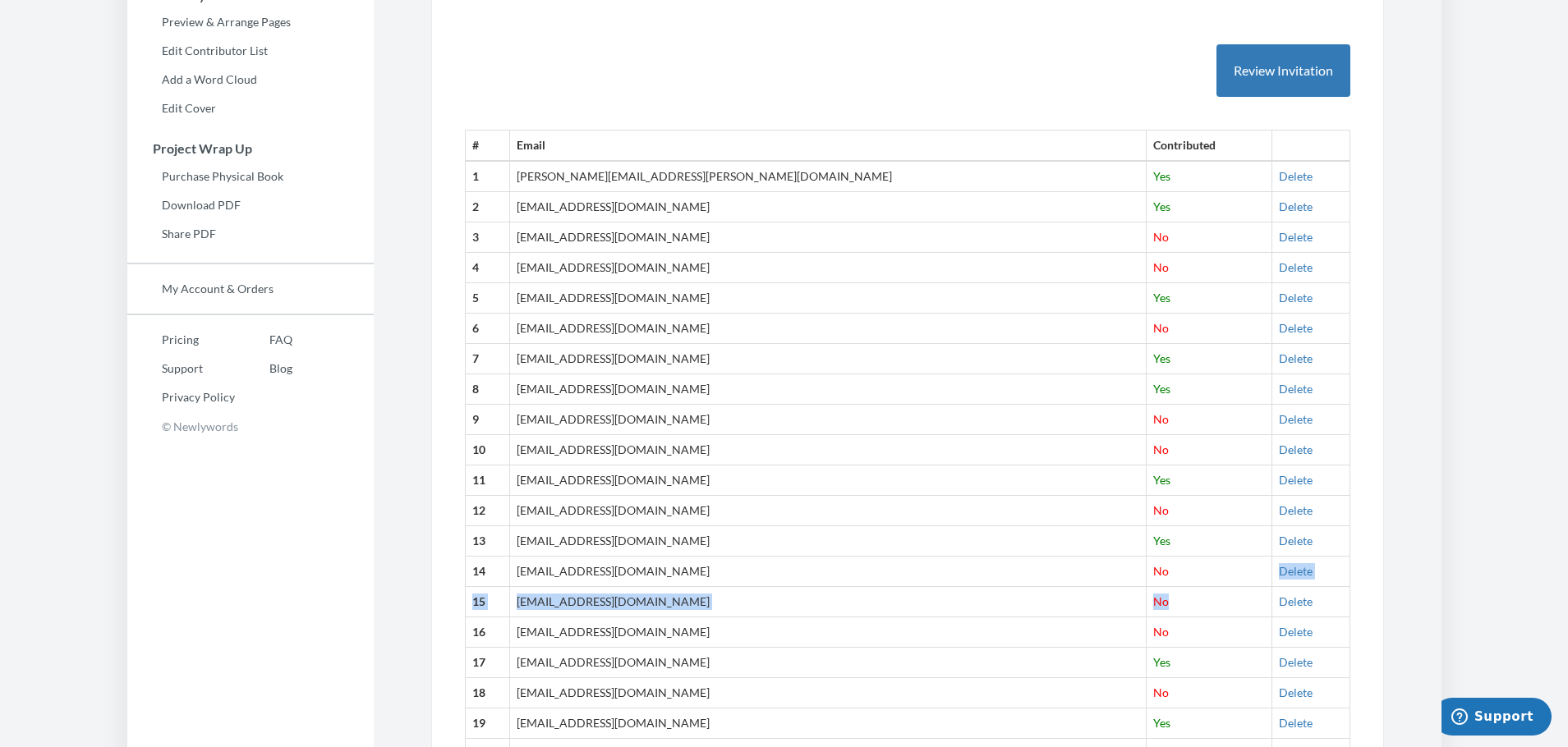
drag, startPoint x: 1069, startPoint y: 589, endPoint x: 1069, endPoint y: 599, distance: 10.0
click at [1069, 599] on tbody "1 [PERSON_NAME][EMAIL_ADDRESS][PERSON_NAME][DOMAIN_NAME] Yes [GEOGRAPHIC_DATA] …" at bounding box center [907, 677] width 885 height 1033
click at [1147, 630] on td "No" at bounding box center [1210, 633] width 125 height 30
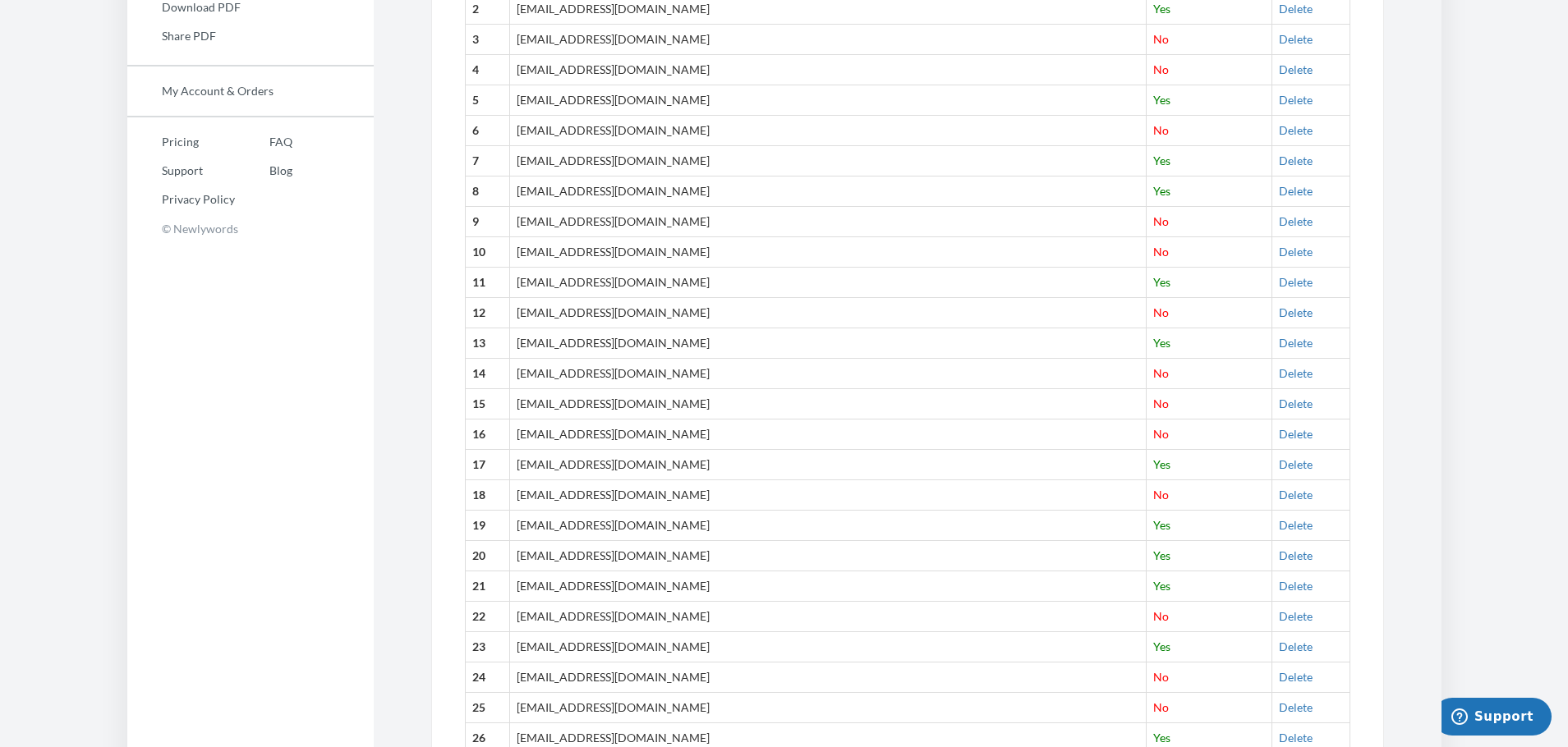
scroll to position [1003, 0]
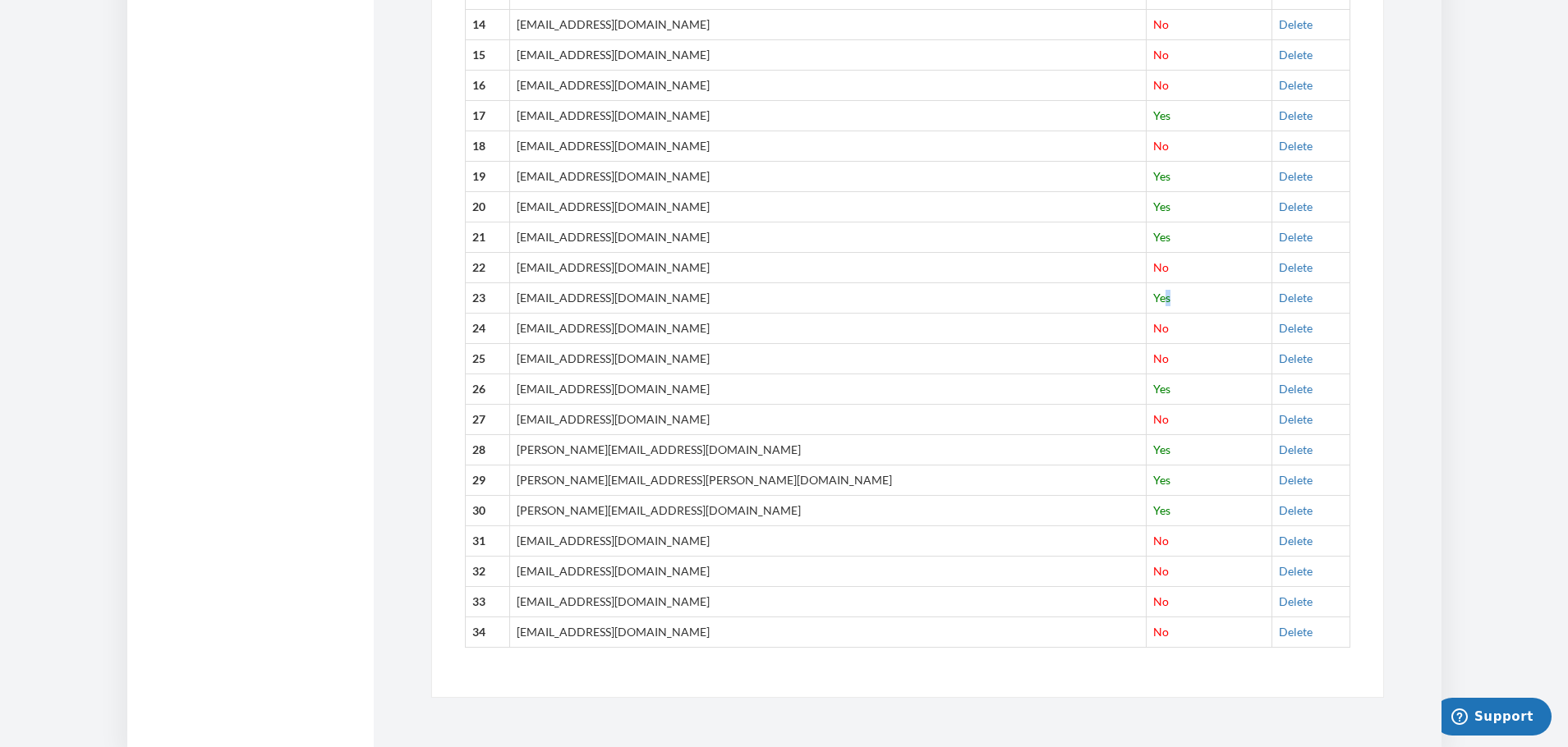
drag, startPoint x: 1064, startPoint y: 286, endPoint x: 1061, endPoint y: 318, distance: 32.1
click at [1061, 313] on tbody "1 millie.moncada@gmail.com Yes Delete 2 dalejsobel@gmail.com Yes Delete 3 prinj…" at bounding box center [907, 130] width 885 height 1033
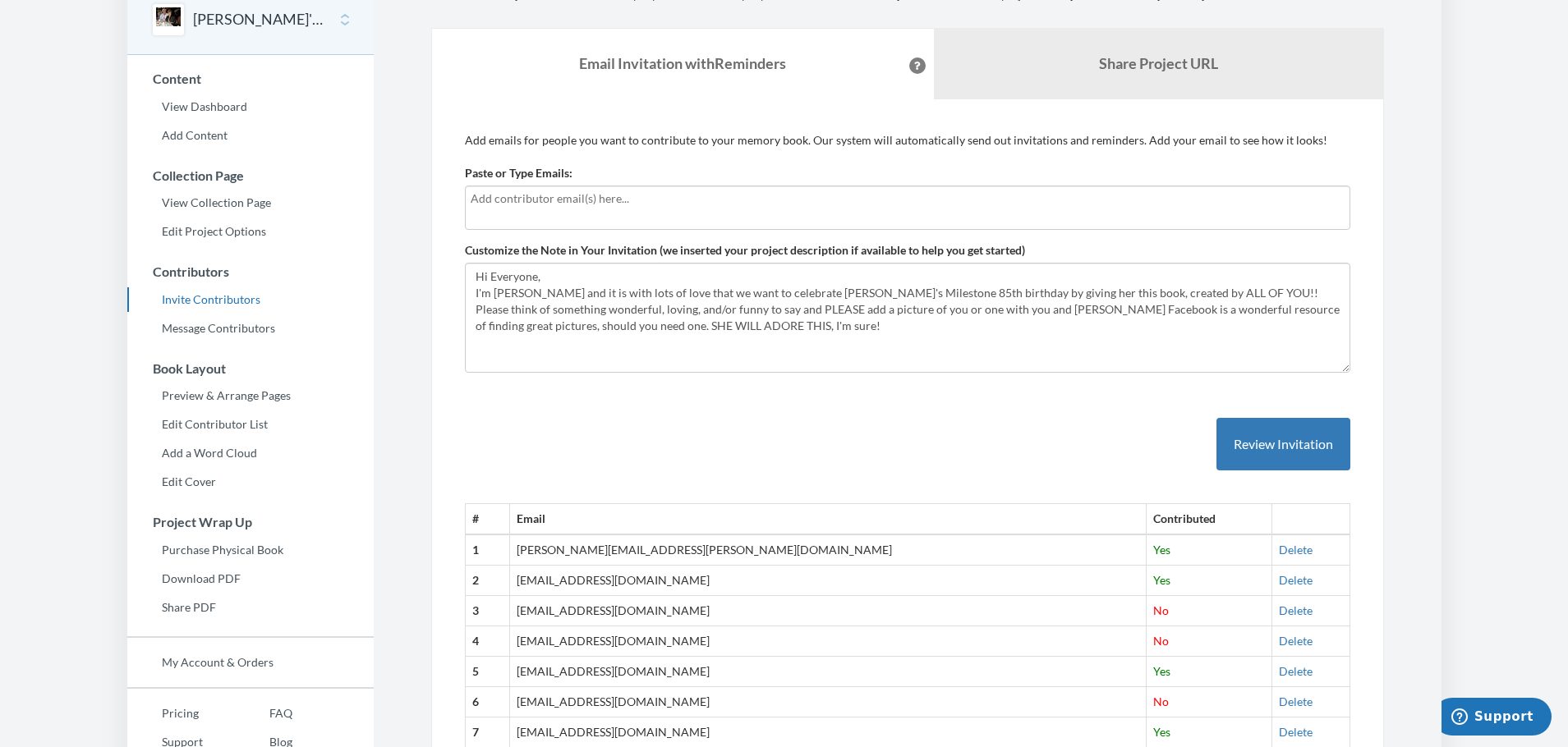
scroll to position [0, 0]
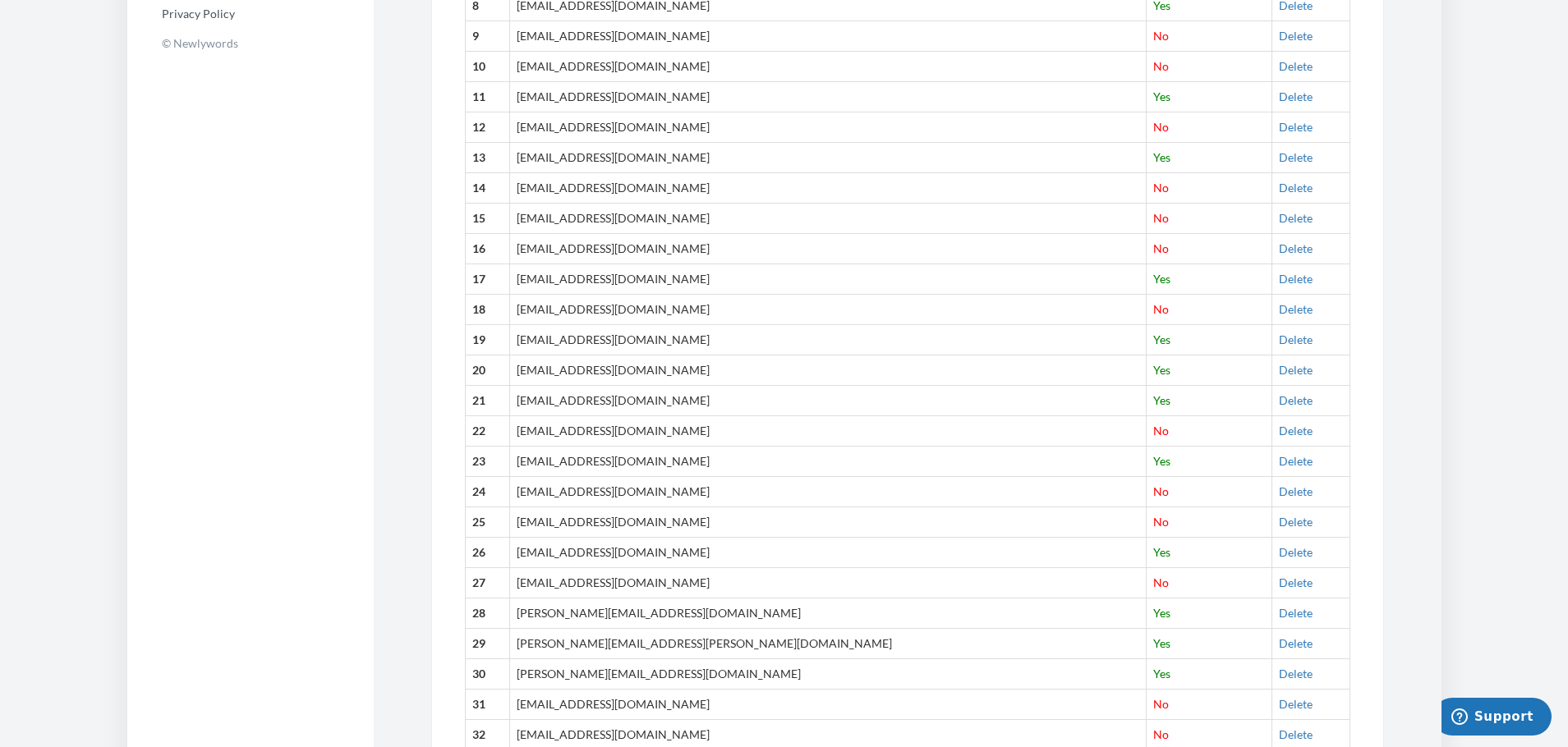
scroll to position [1003, 0]
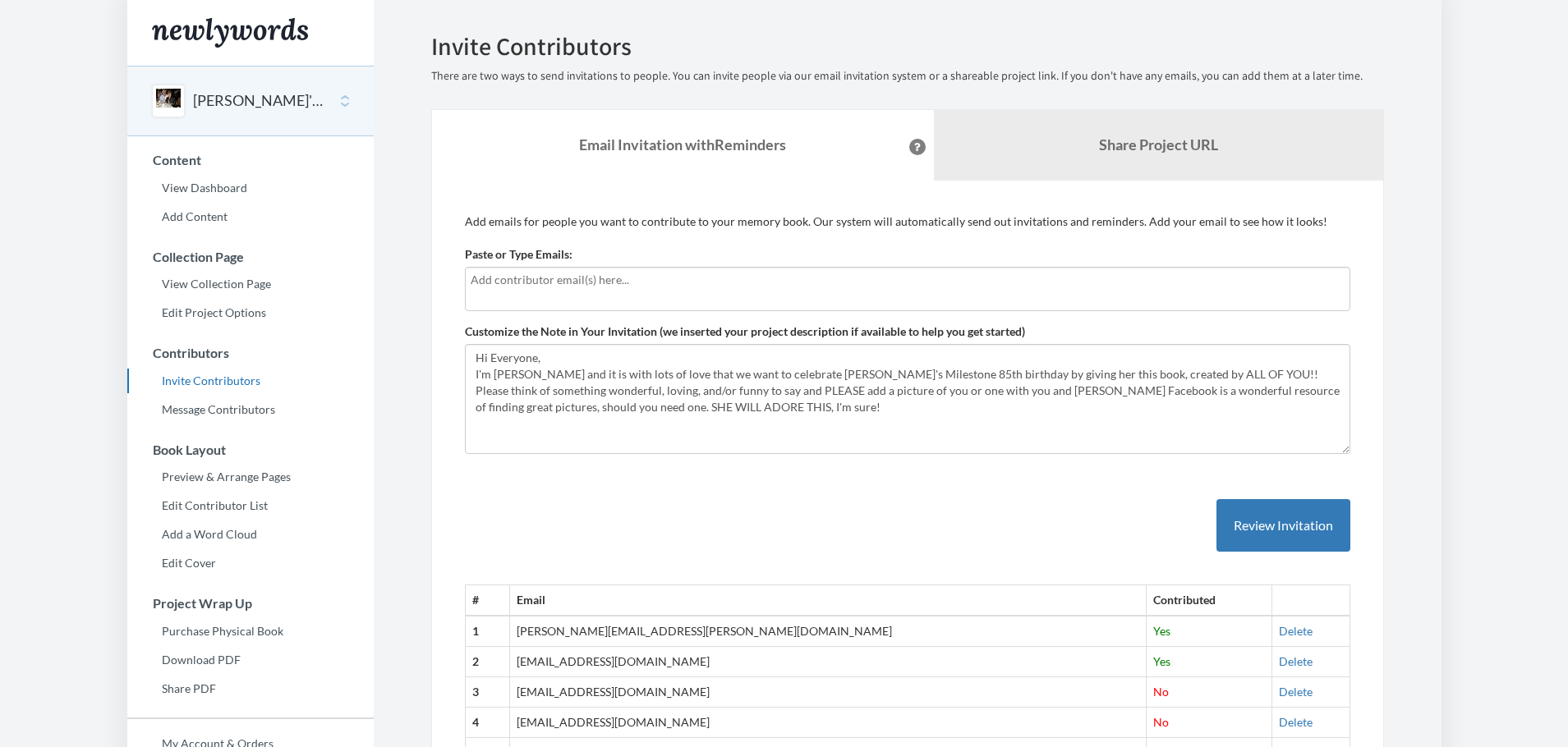
click at [626, 293] on div at bounding box center [908, 289] width 886 height 44
type input "[EMAIL_ADDRESS][DOMAIN_NAME]"
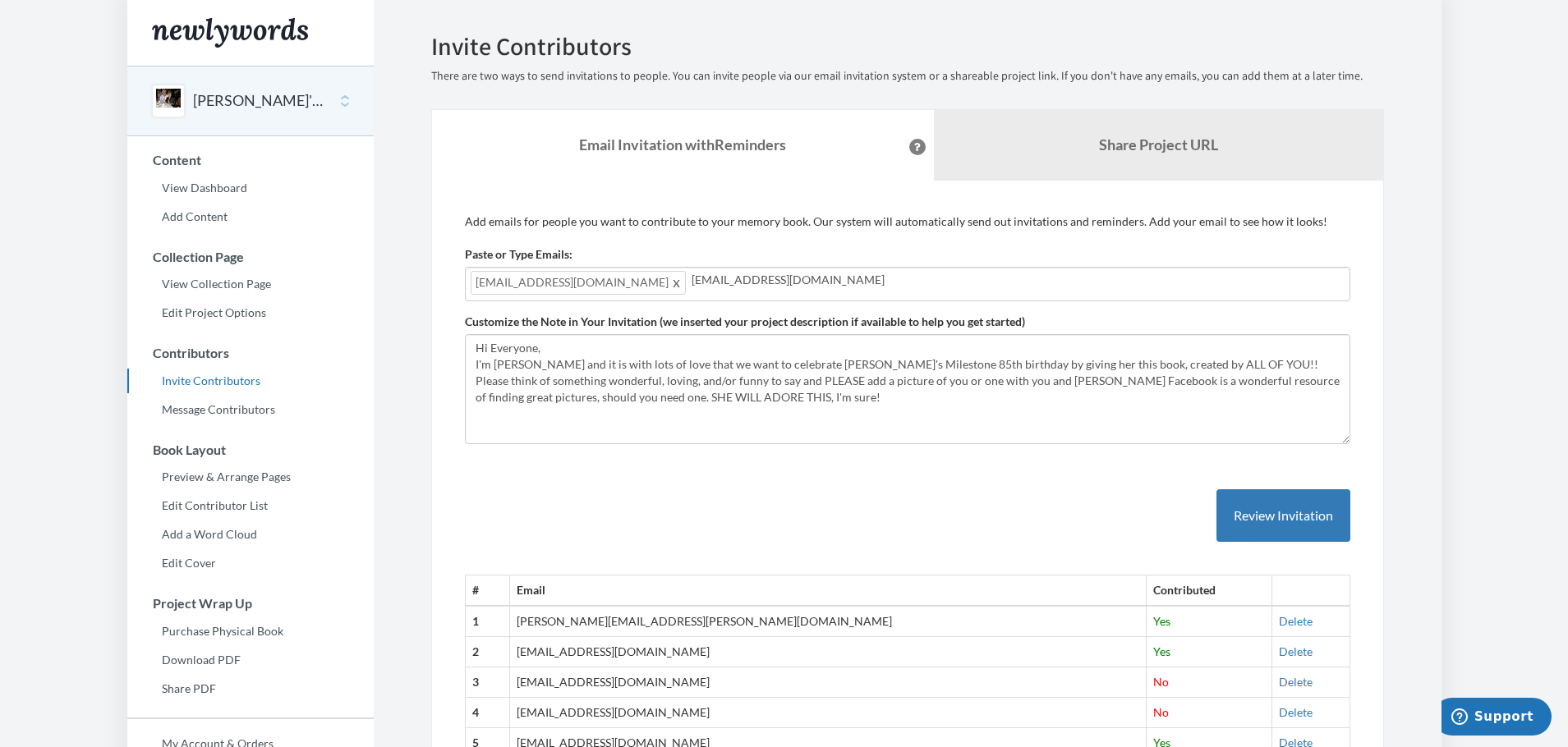
type input "[EMAIL_ADDRESS][DOMAIN_NAME]"
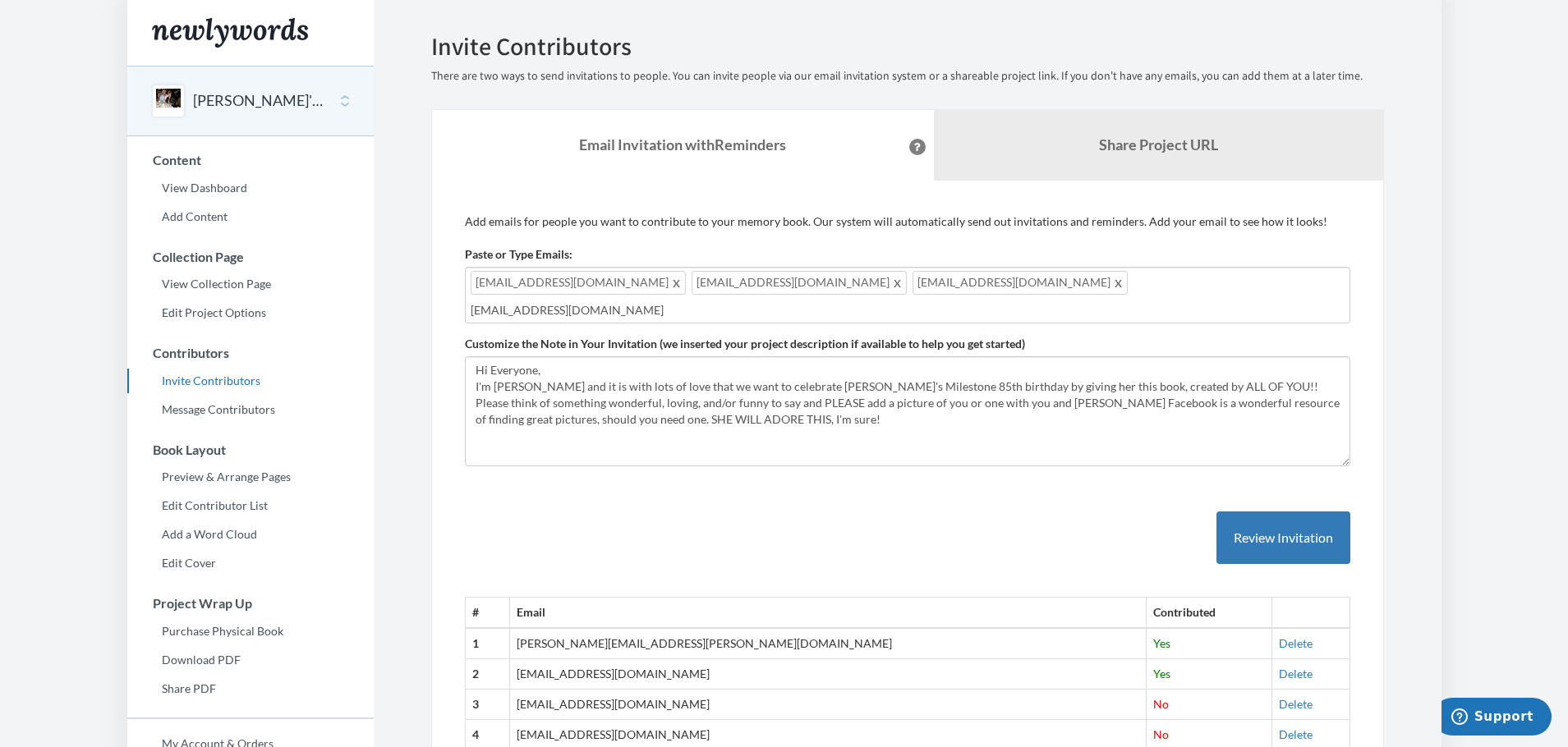
type input "[EMAIL_ADDRESS][DOMAIN_NAME]"
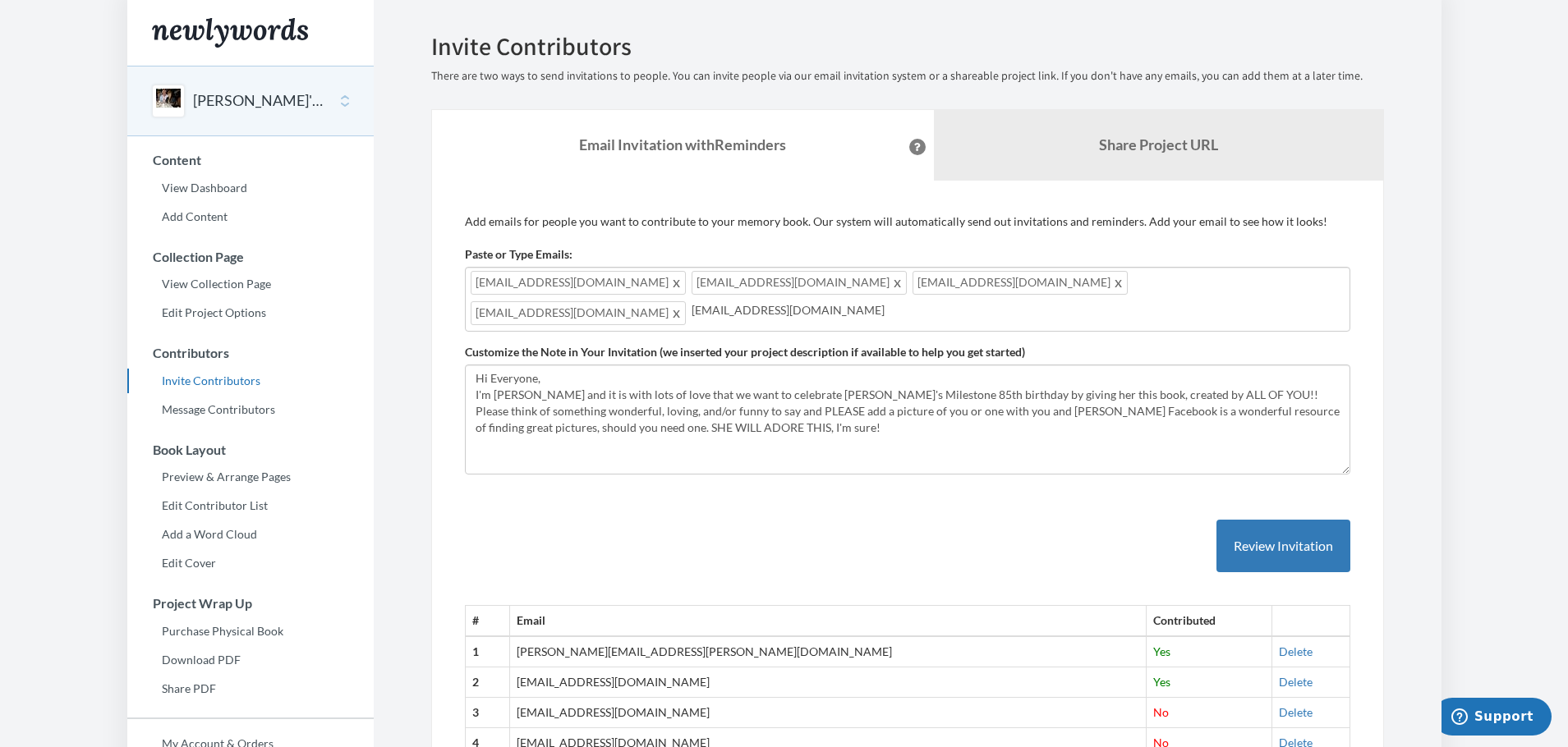
type input "[EMAIL_ADDRESS][DOMAIN_NAME]"
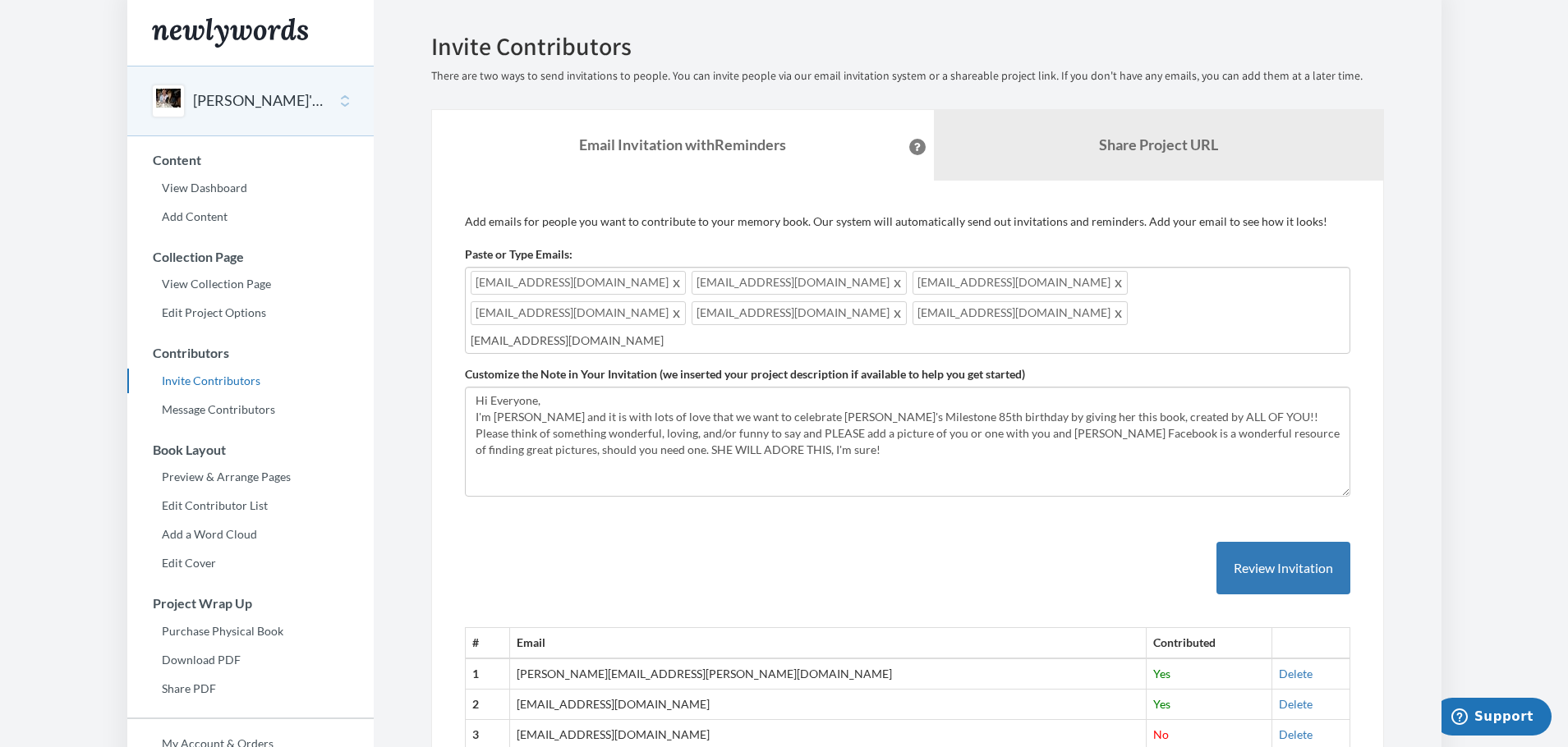
type input "[EMAIL_ADDRESS][DOMAIN_NAME]"
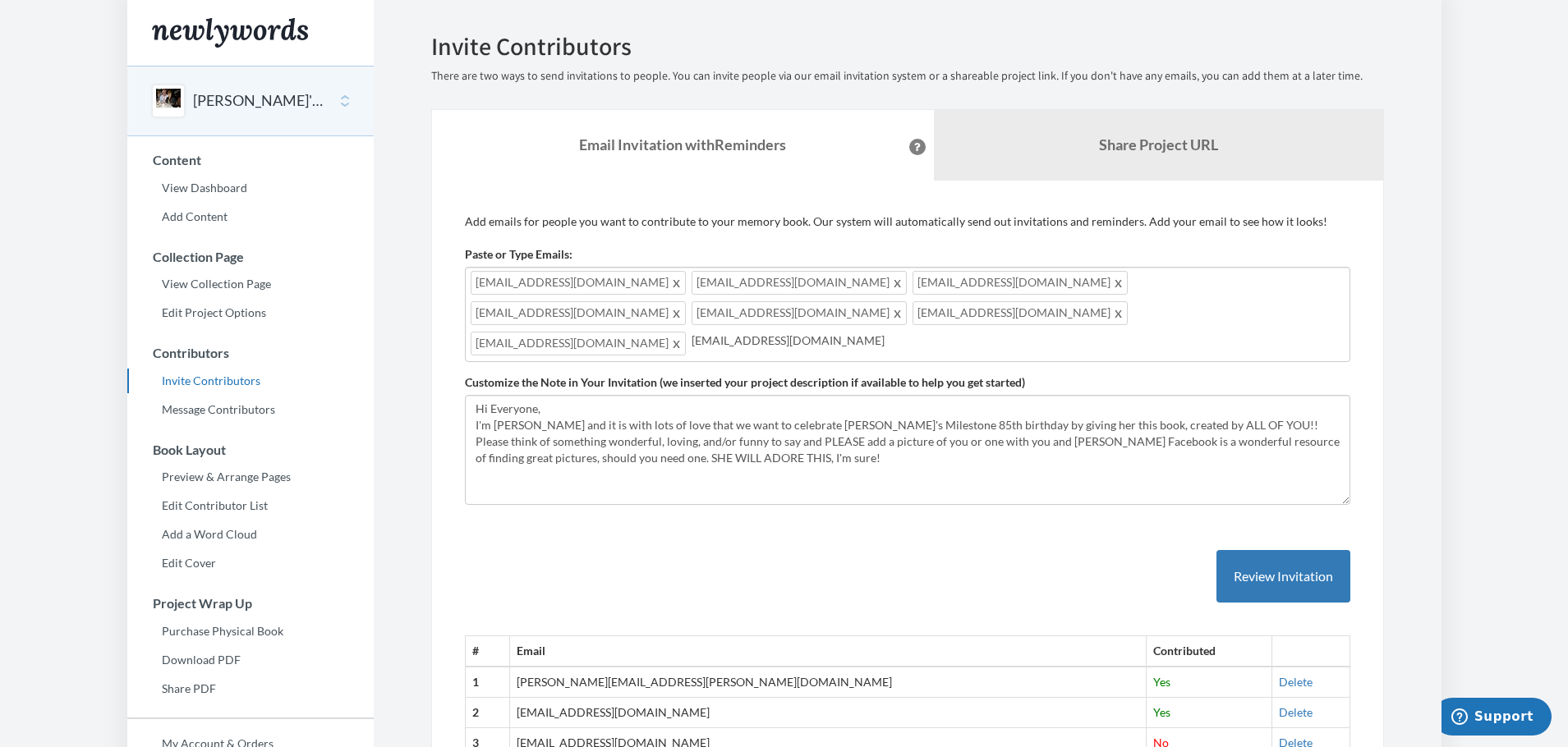
type input "[EMAIL_ADDRESS][DOMAIN_NAME]"
click at [1284, 550] on button "Review Invitation" at bounding box center [1283, 576] width 134 height 53
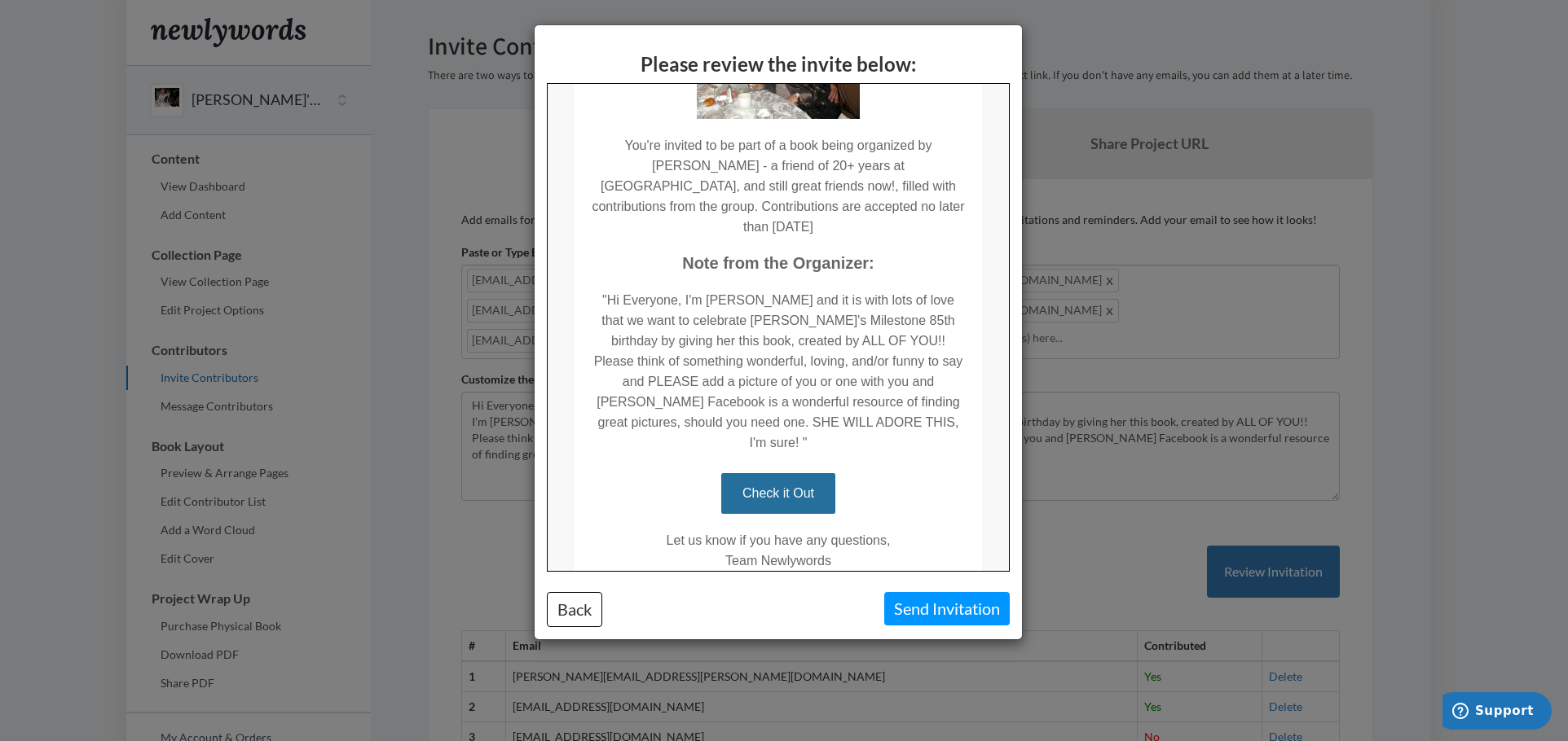
scroll to position [235, 0]
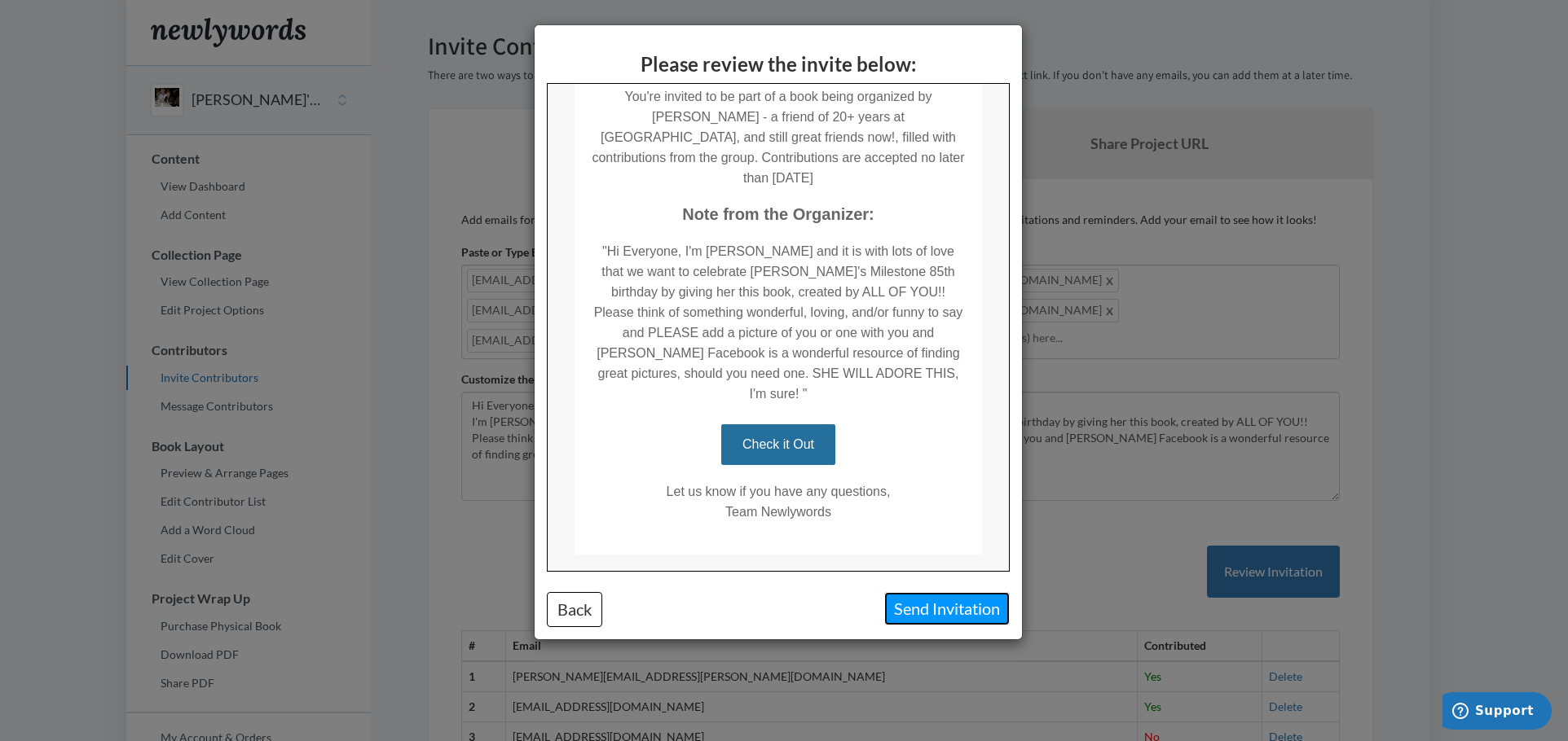
click at [928, 608] on button "Send Invitation" at bounding box center [948, 609] width 126 height 34
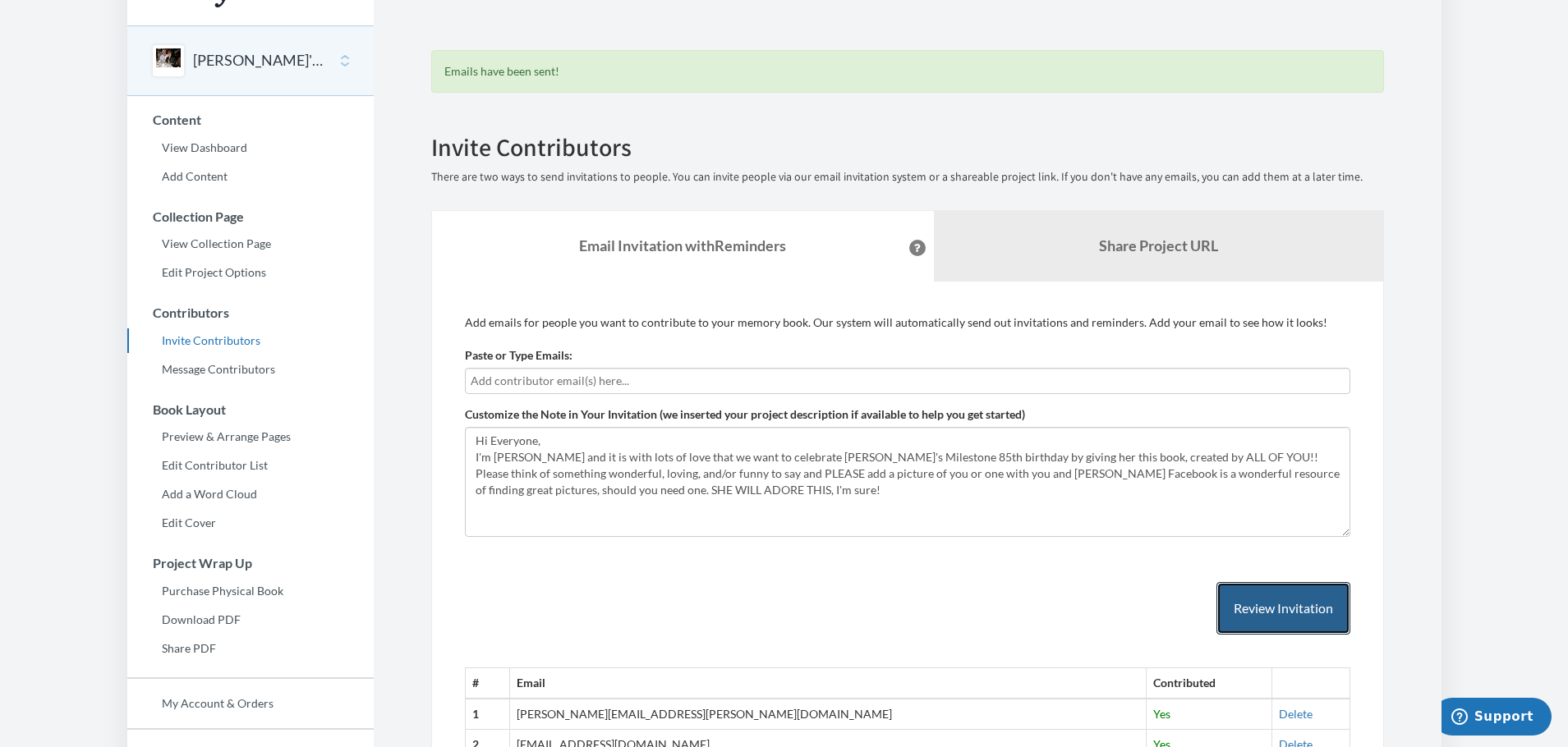
scroll to position [0, 0]
